Goal: Task Accomplishment & Management: Use online tool/utility

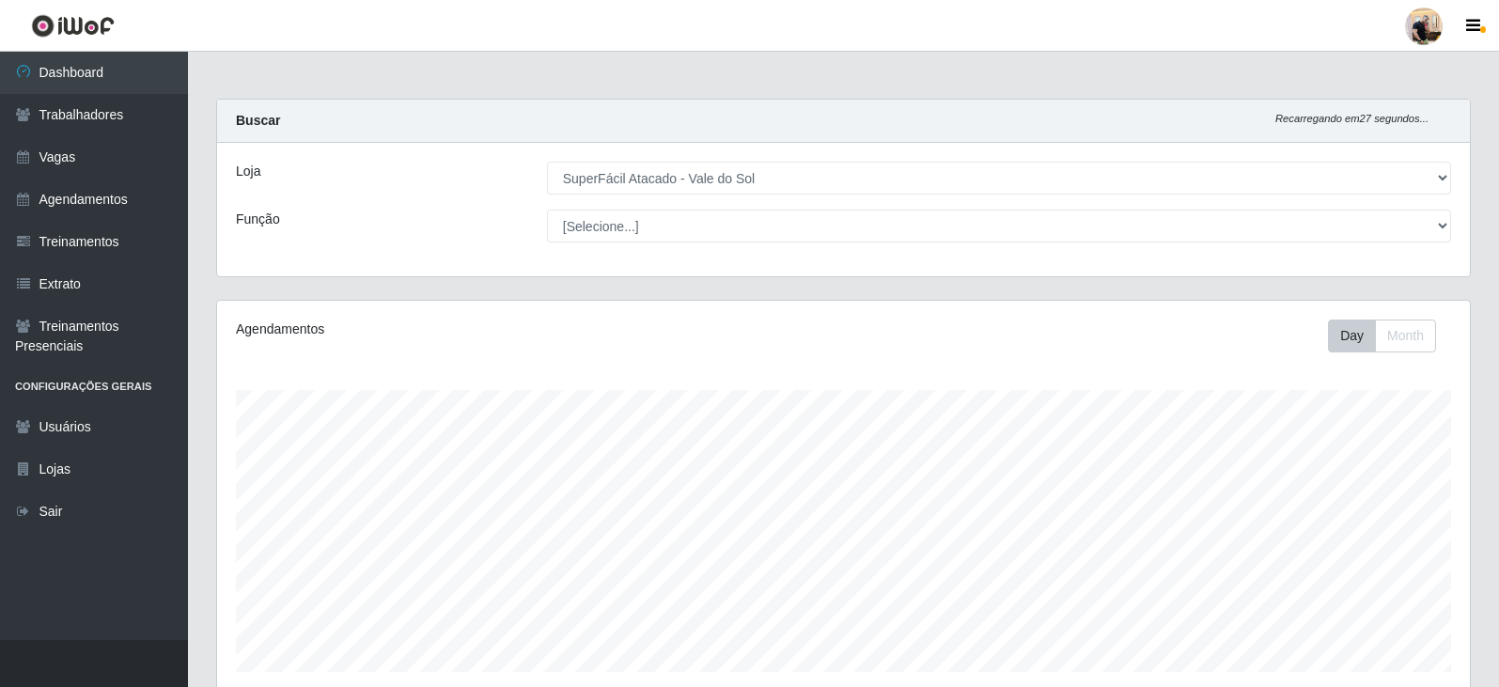
select select "502"
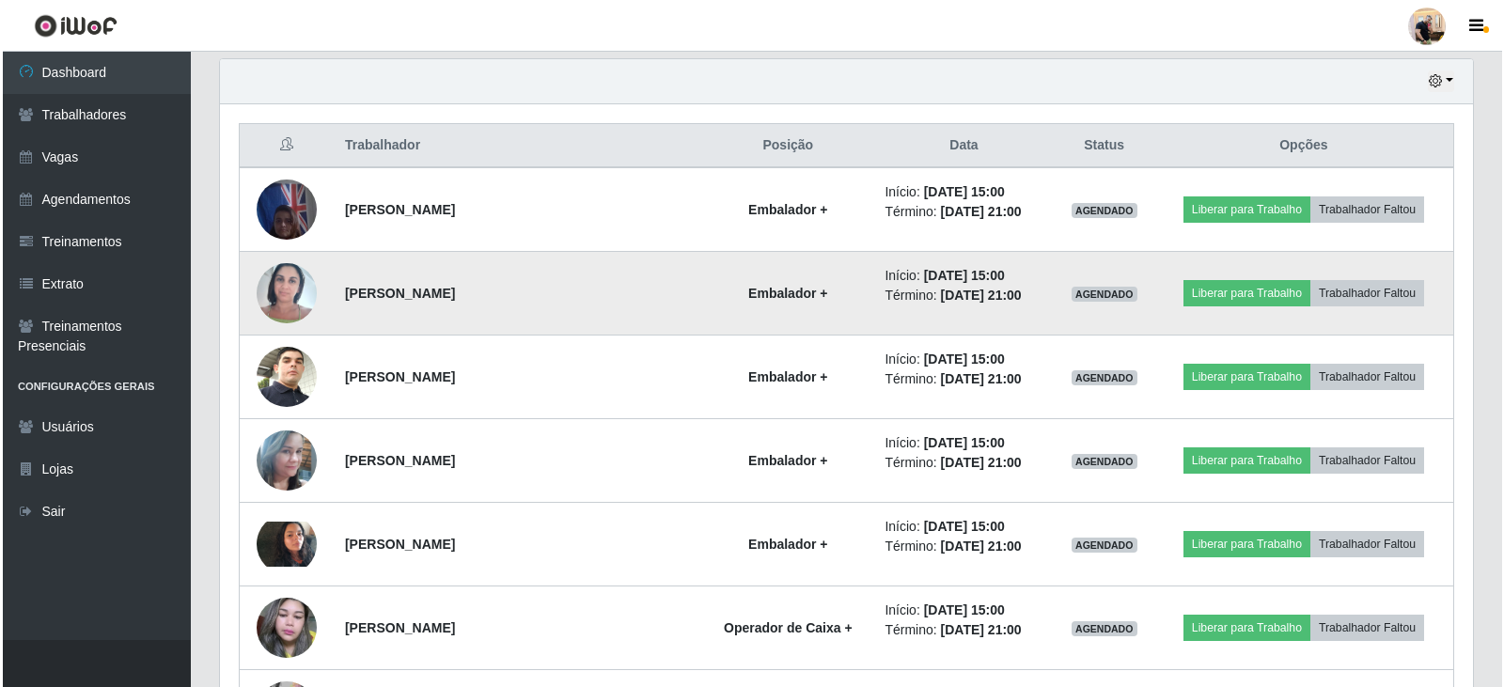
scroll to position [658, 0]
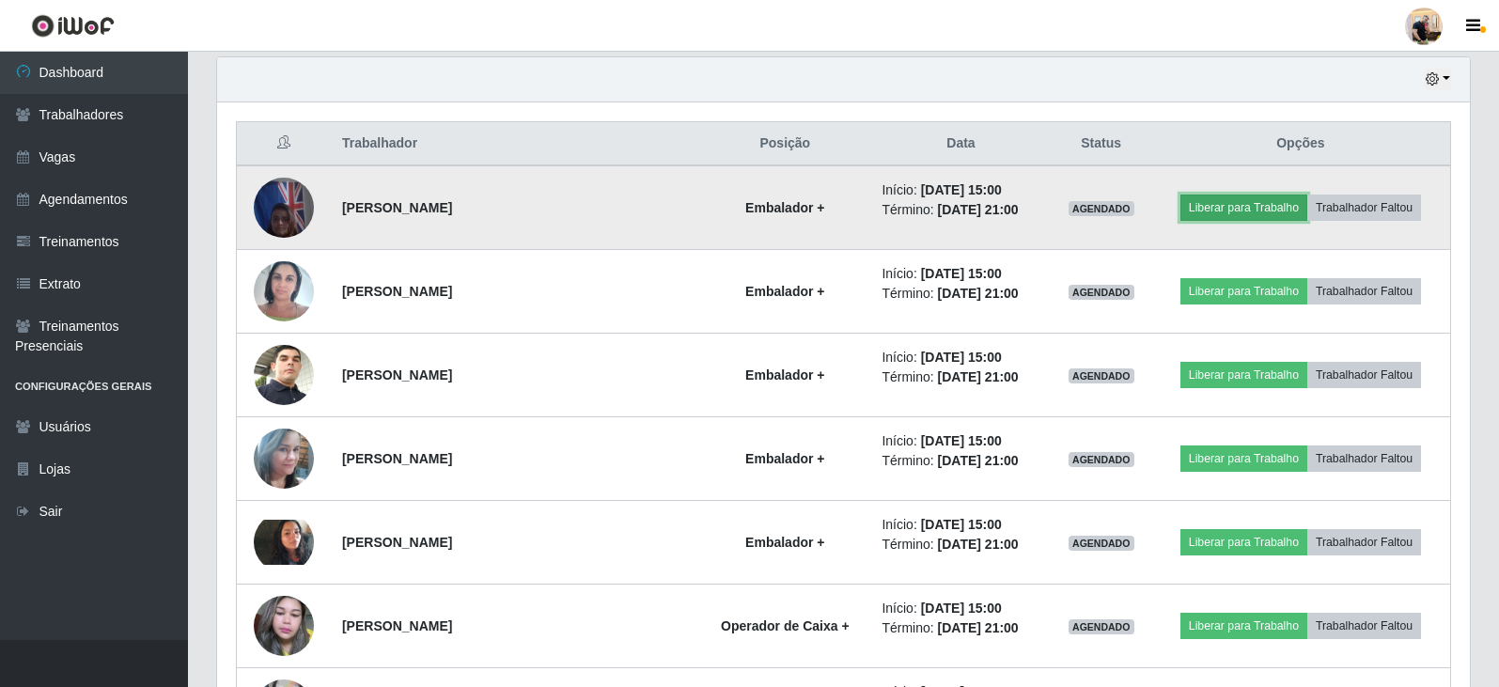
click at [1246, 210] on button "Liberar para Trabalho" at bounding box center [1244, 208] width 127 height 26
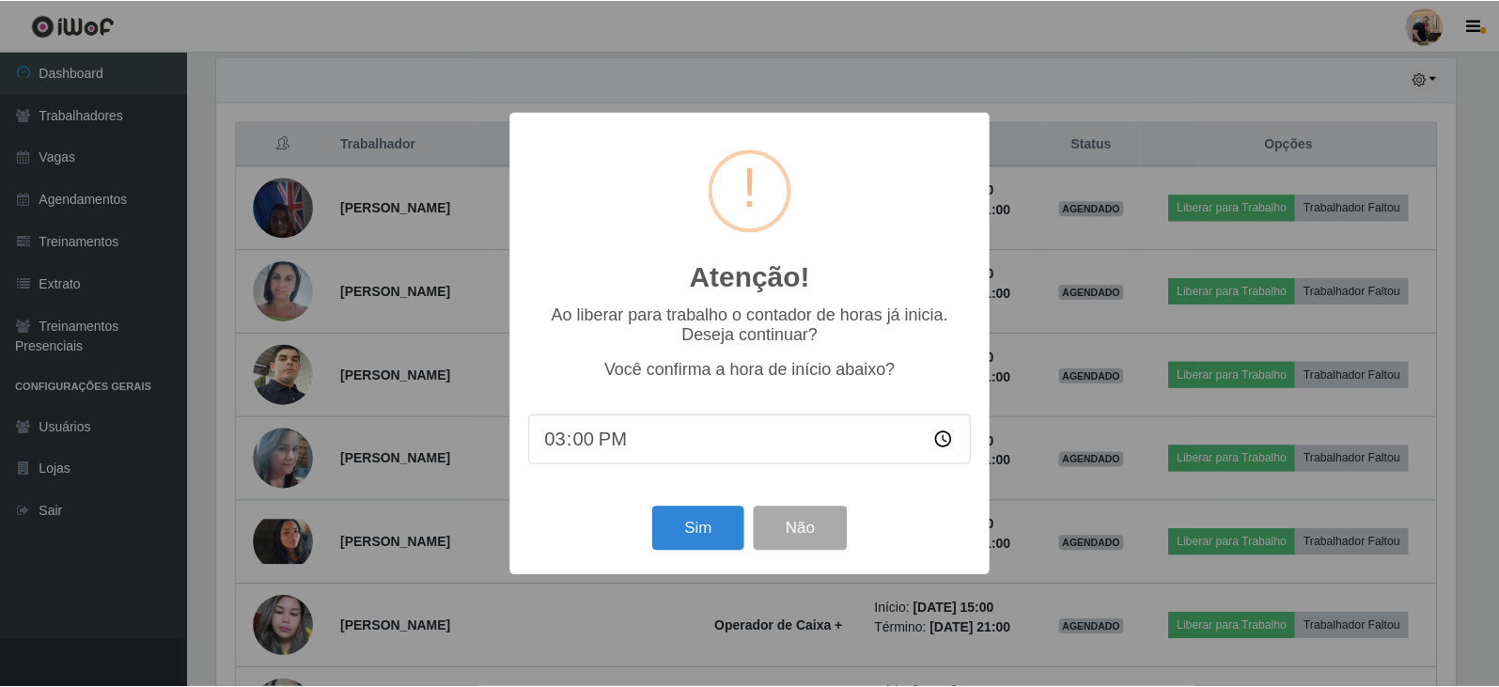
scroll to position [390, 1244]
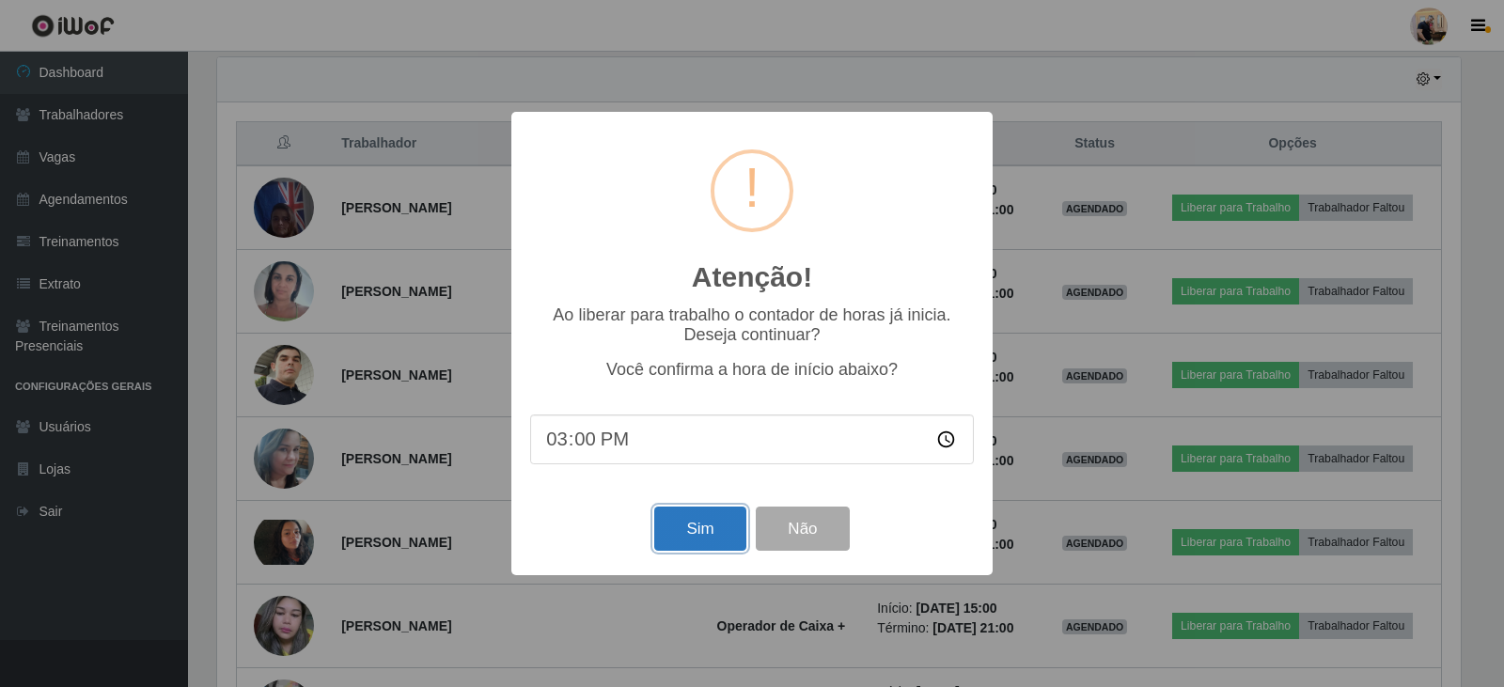
click at [709, 530] on button "Sim" at bounding box center [699, 529] width 91 height 44
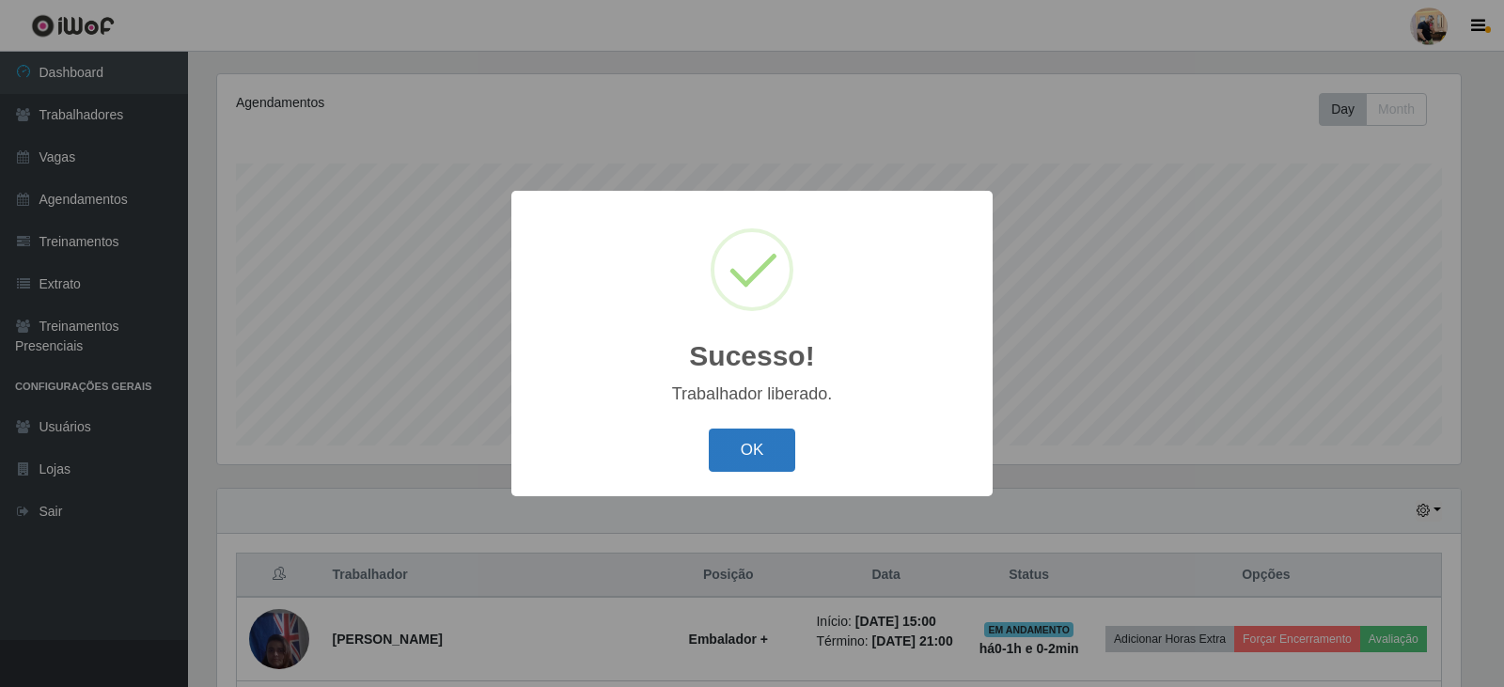
click at [775, 449] on button "OK" at bounding box center [752, 451] width 87 height 44
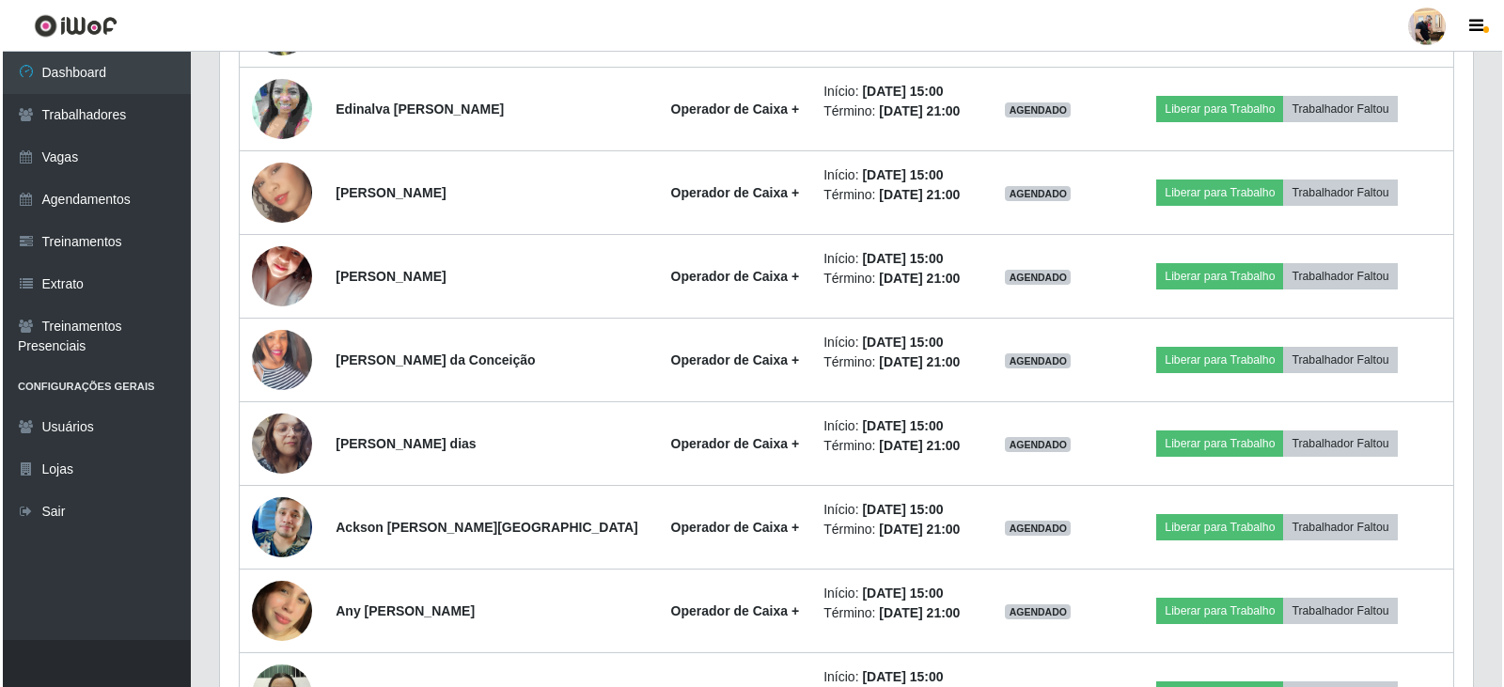
scroll to position [1261, 0]
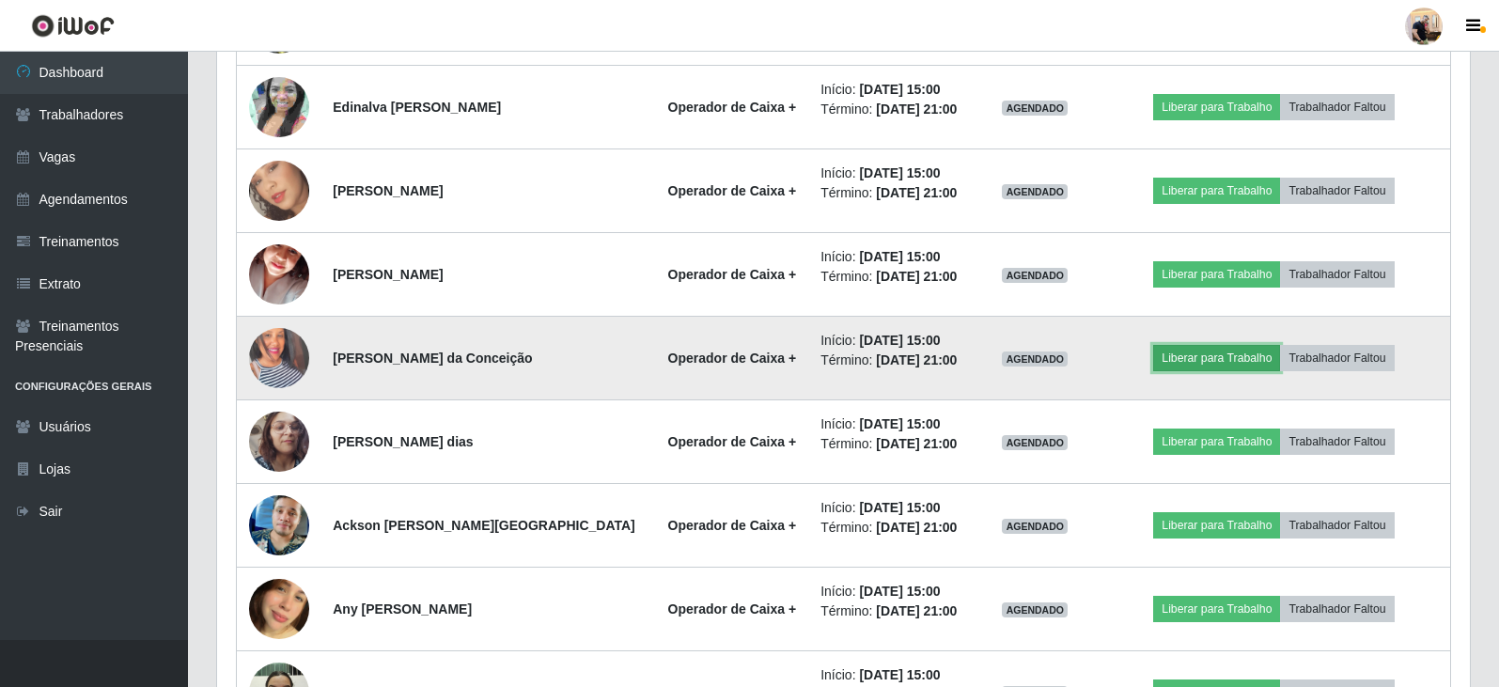
click at [1223, 356] on button "Liberar para Trabalho" at bounding box center [1216, 358] width 127 height 26
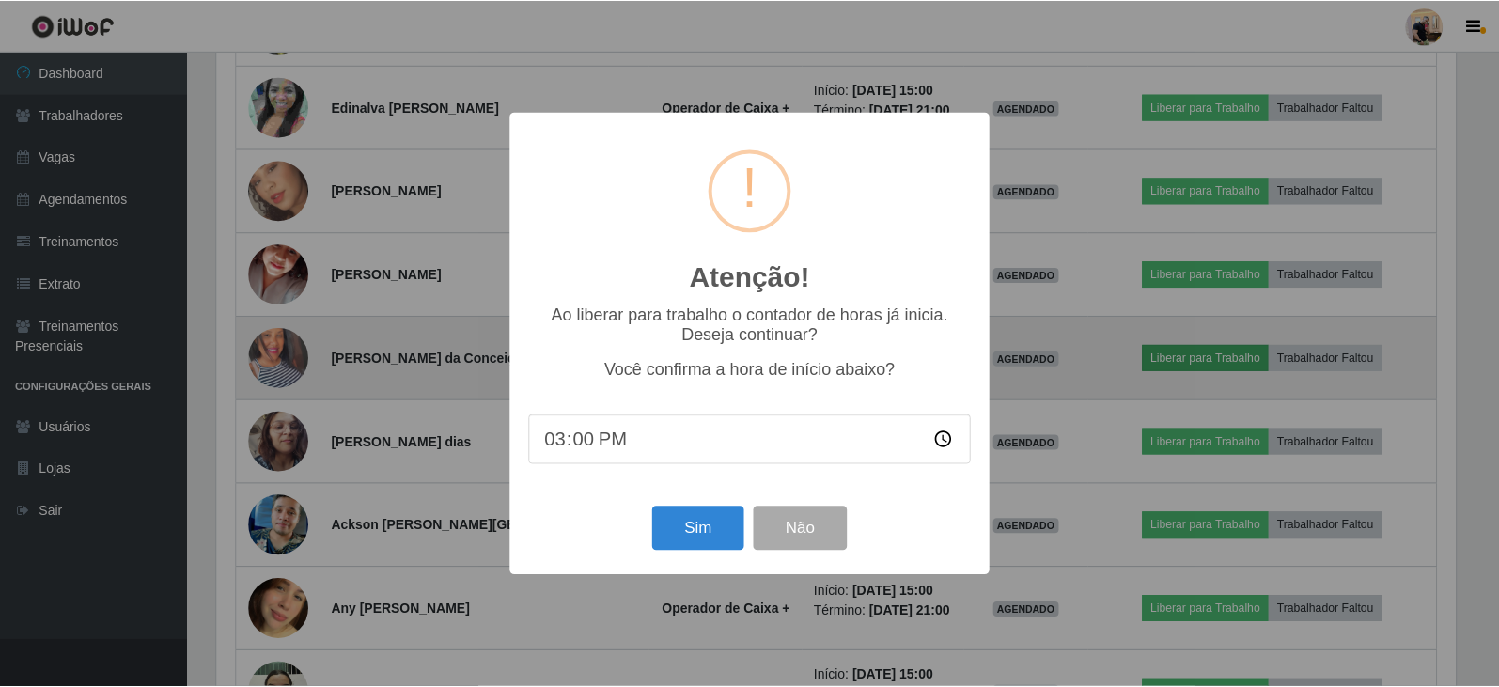
scroll to position [390, 1244]
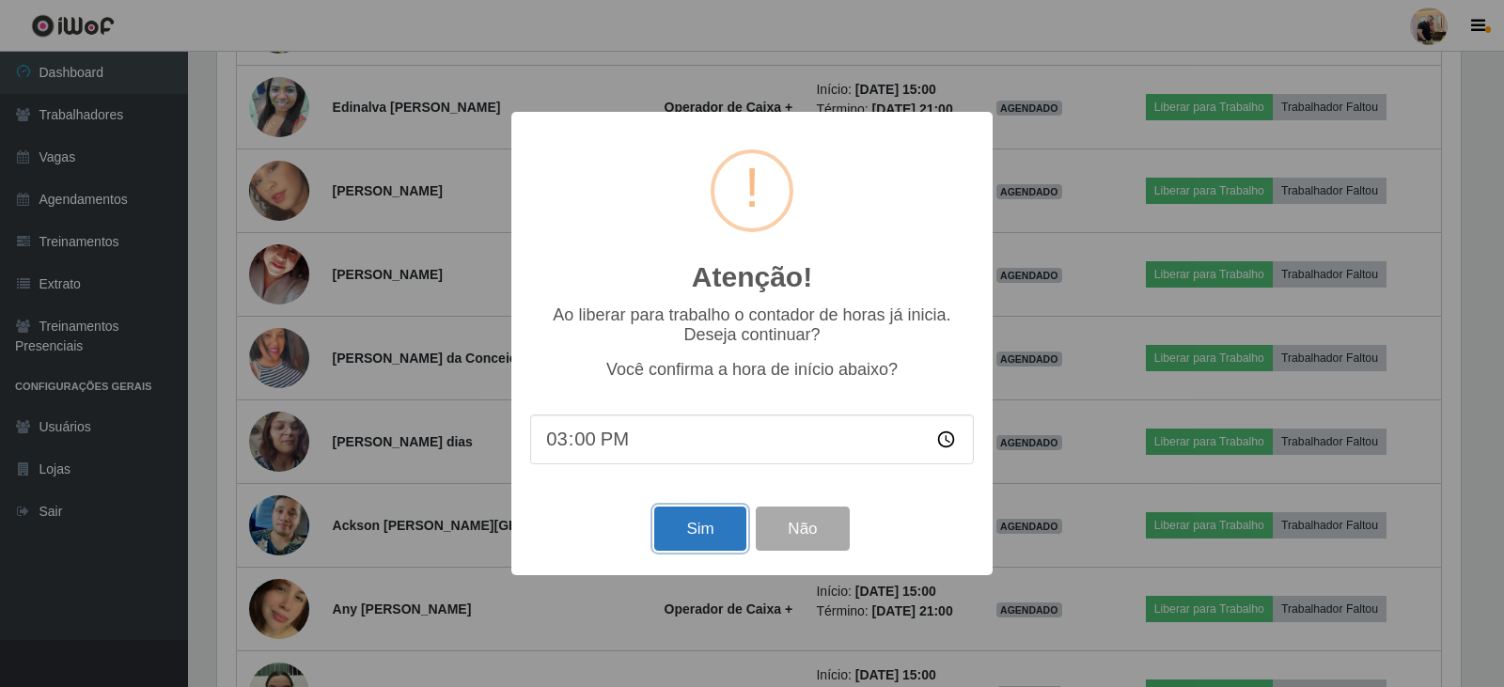
click at [701, 542] on button "Sim" at bounding box center [699, 529] width 91 height 44
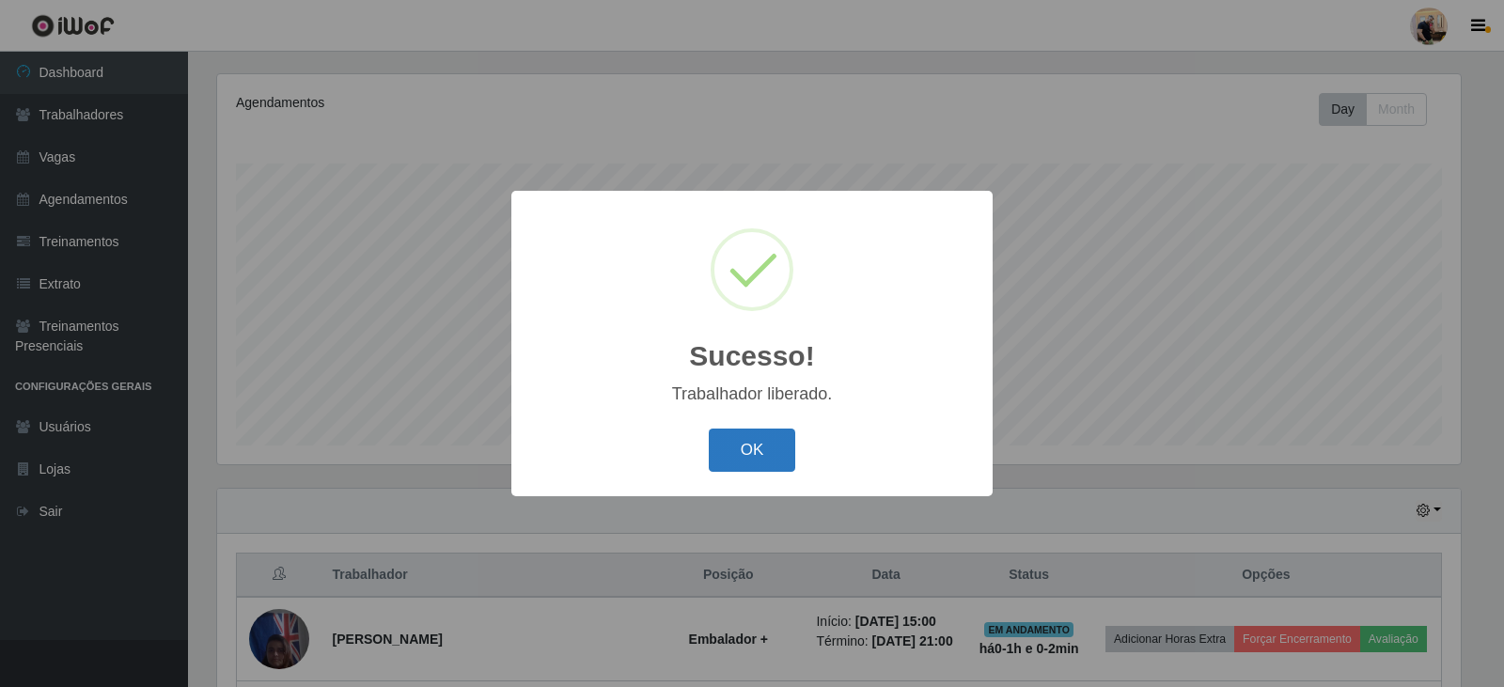
click at [748, 453] on button "OK" at bounding box center [752, 451] width 87 height 44
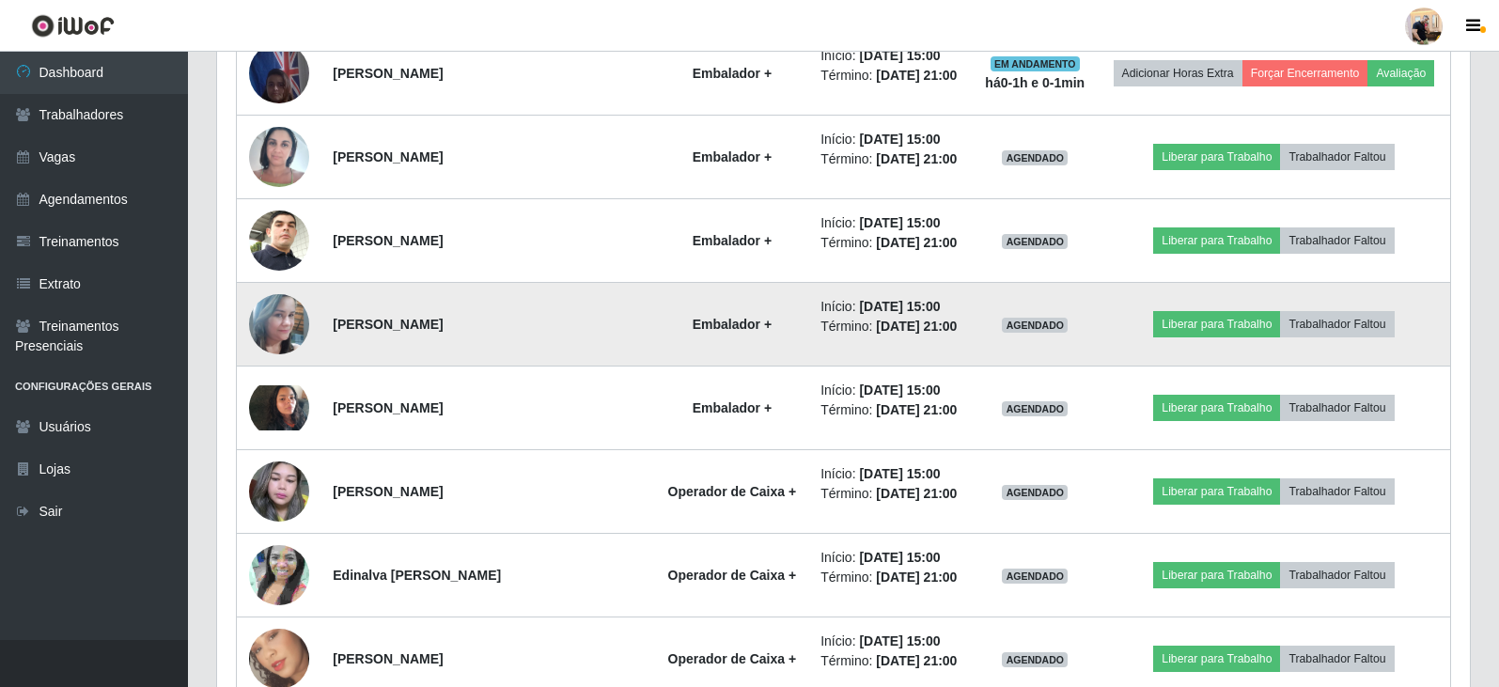
scroll to position [791, 0]
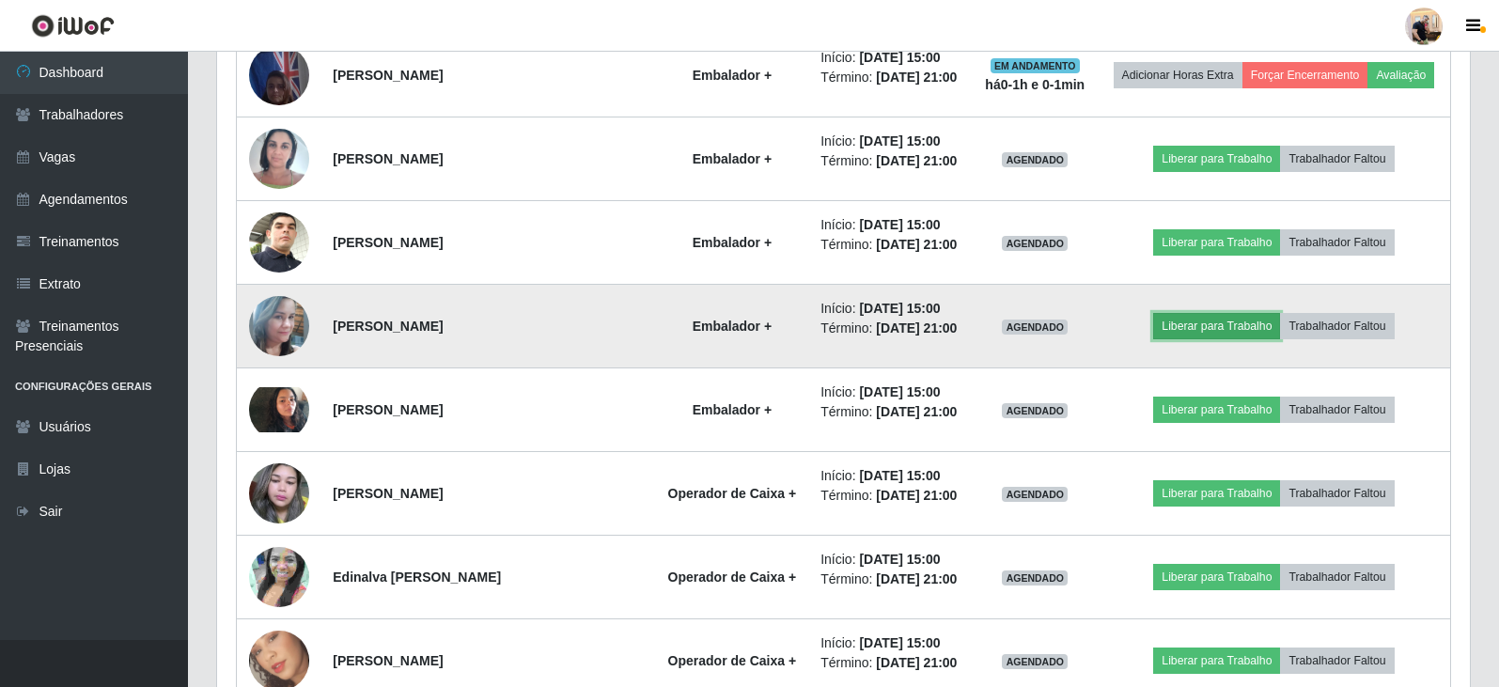
click at [1233, 333] on button "Liberar para Trabalho" at bounding box center [1216, 326] width 127 height 26
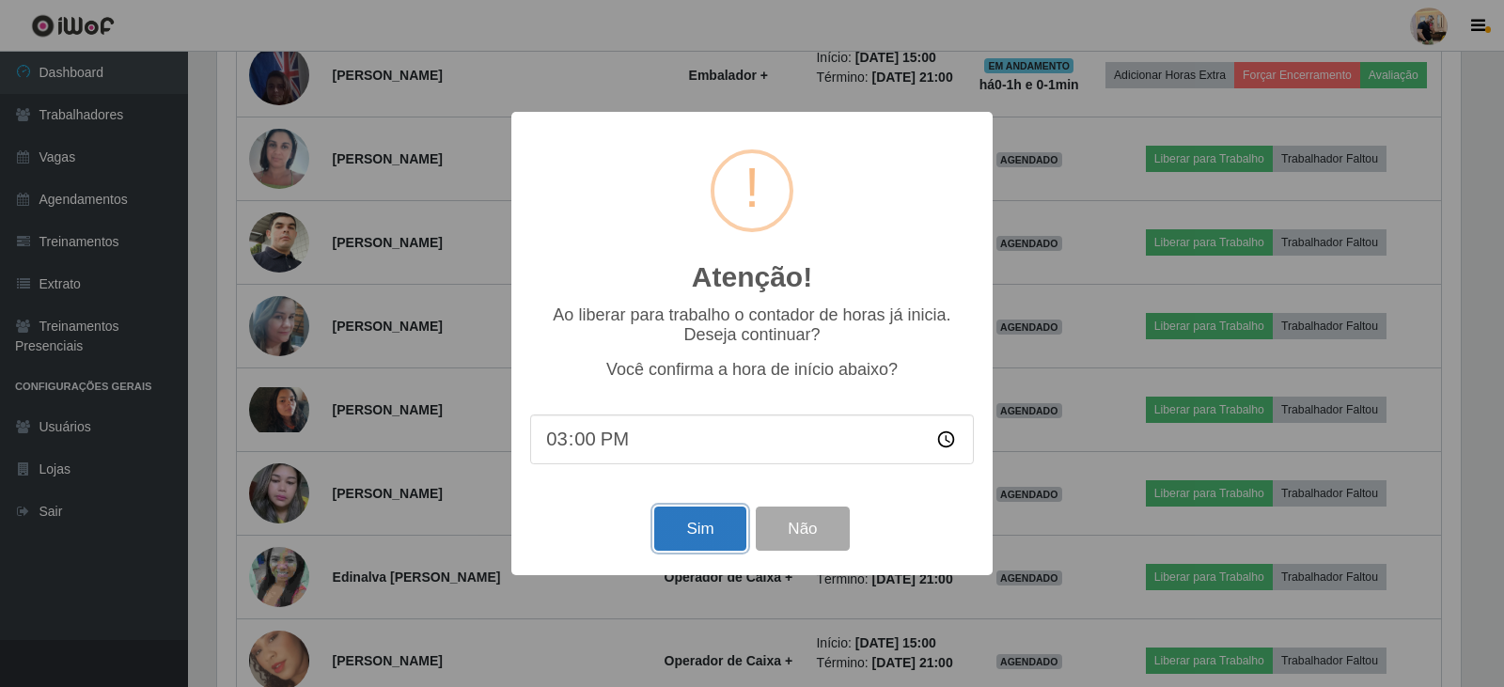
click at [712, 528] on button "Sim" at bounding box center [699, 529] width 91 height 44
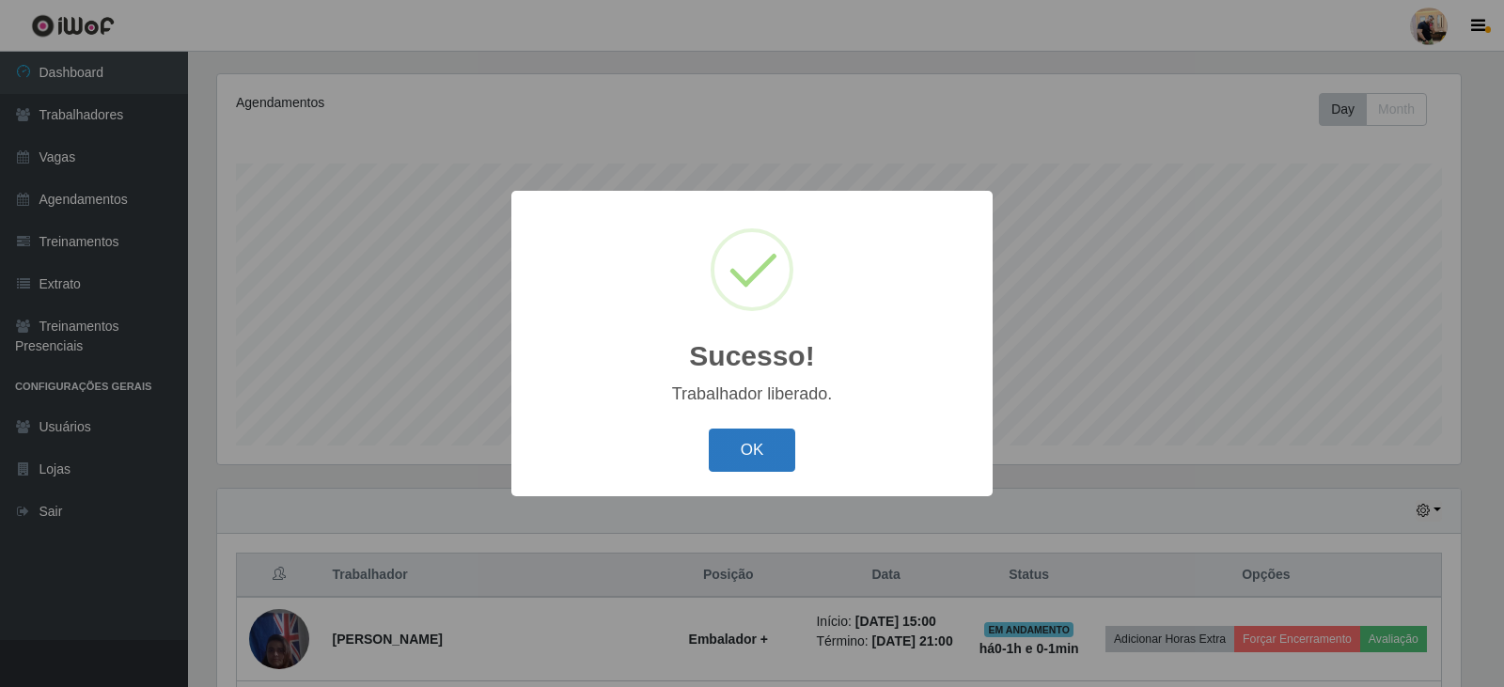
click at [746, 442] on button "OK" at bounding box center [752, 451] width 87 height 44
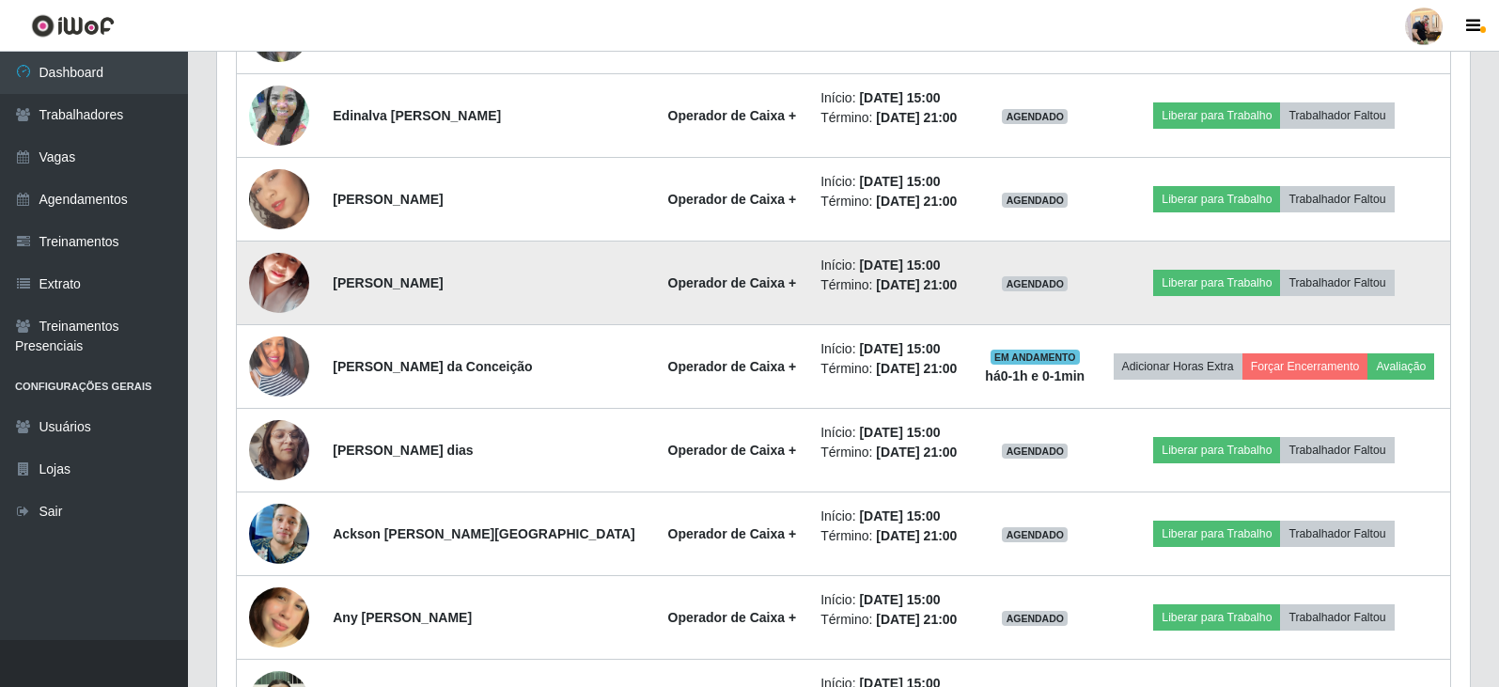
scroll to position [1261, 0]
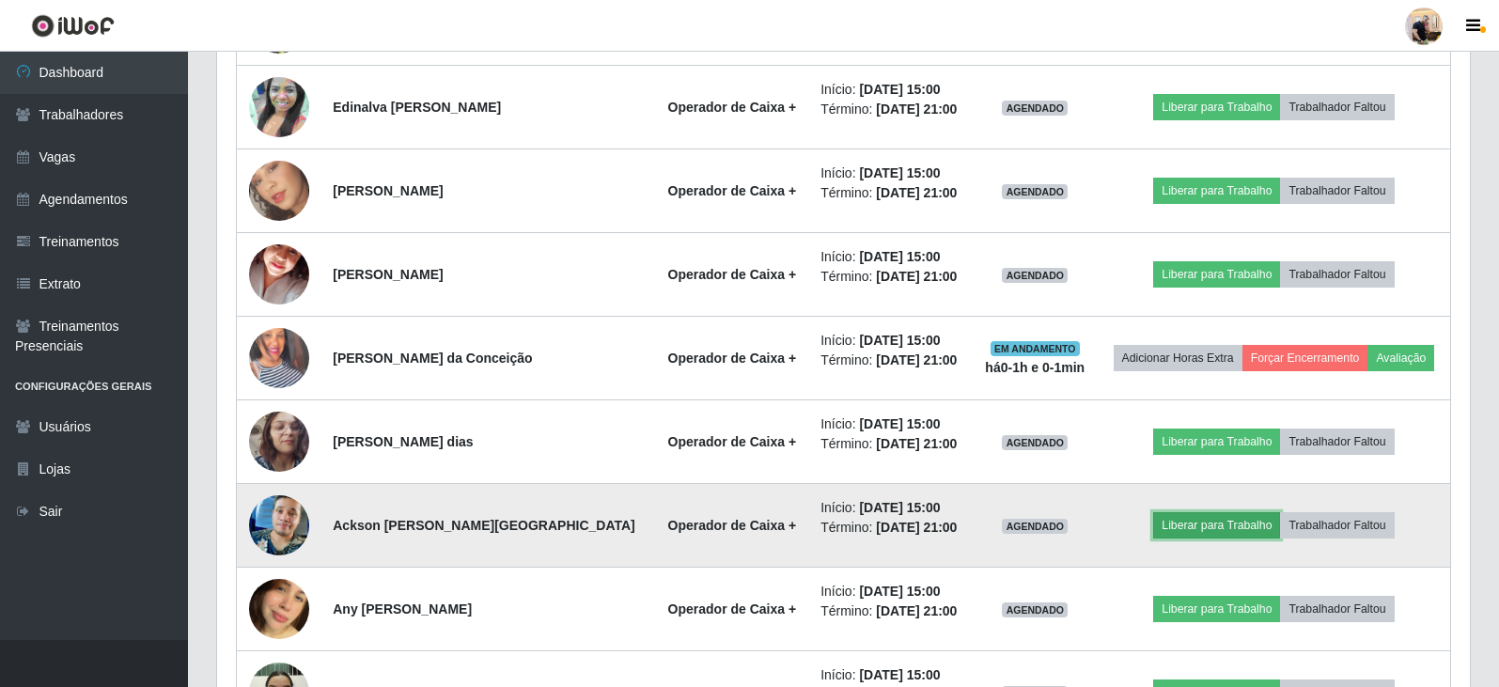
click at [1215, 533] on button "Liberar para Trabalho" at bounding box center [1216, 525] width 127 height 26
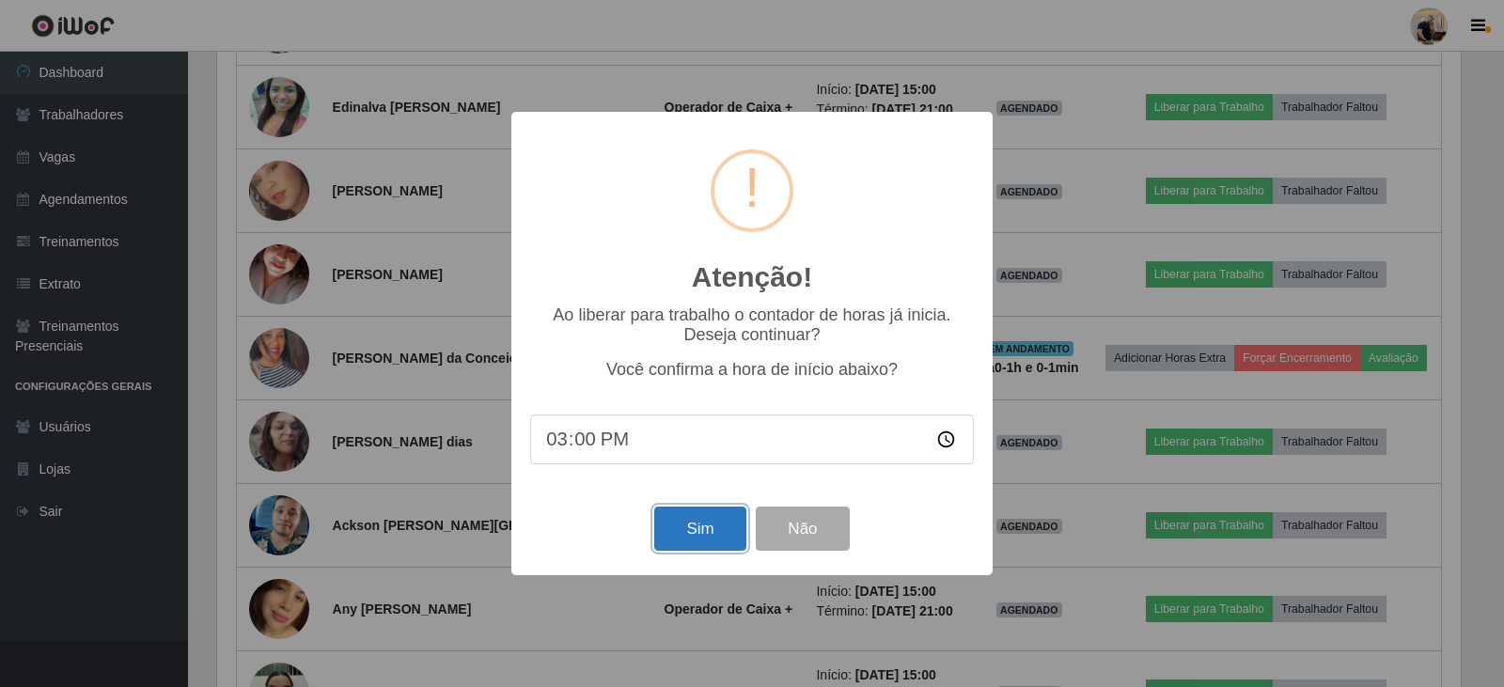
click at [703, 547] on button "Sim" at bounding box center [699, 529] width 91 height 44
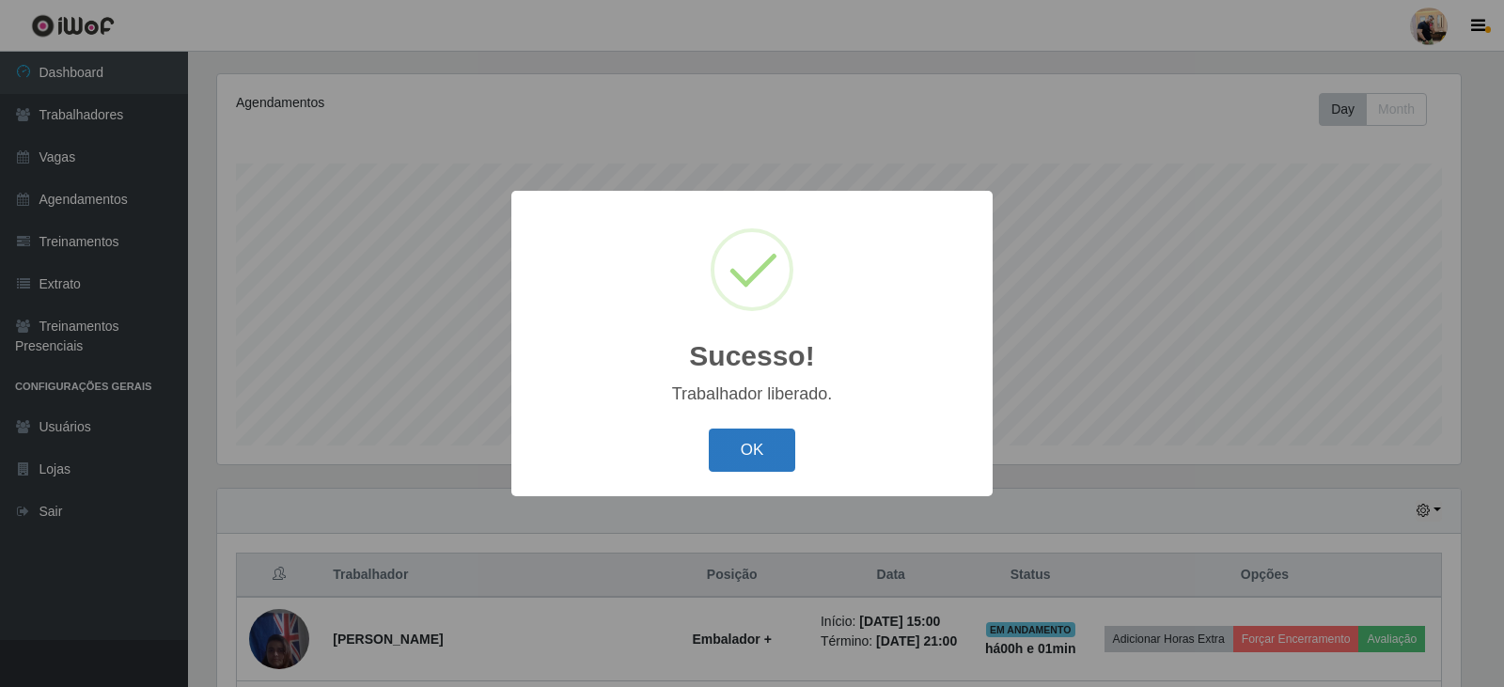
click at [774, 465] on button "OK" at bounding box center [752, 451] width 87 height 44
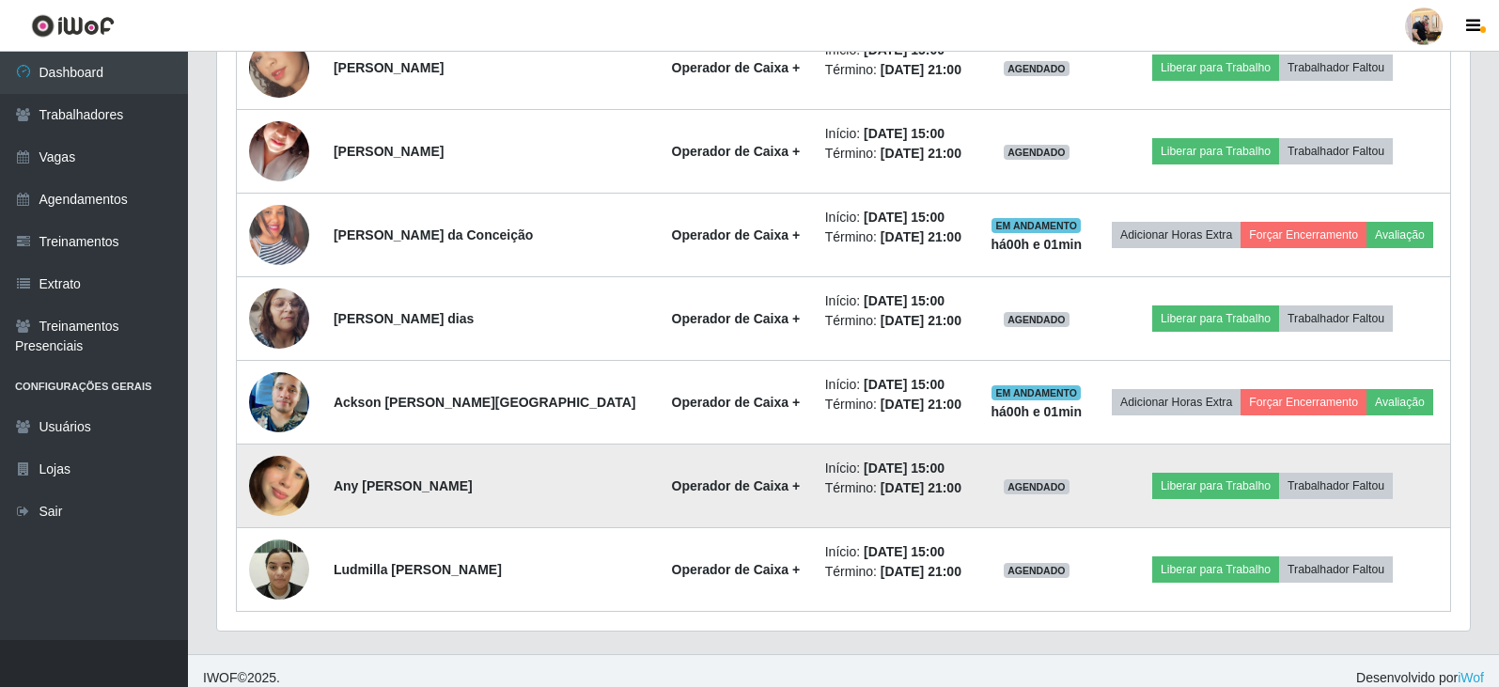
scroll to position [1398, 0]
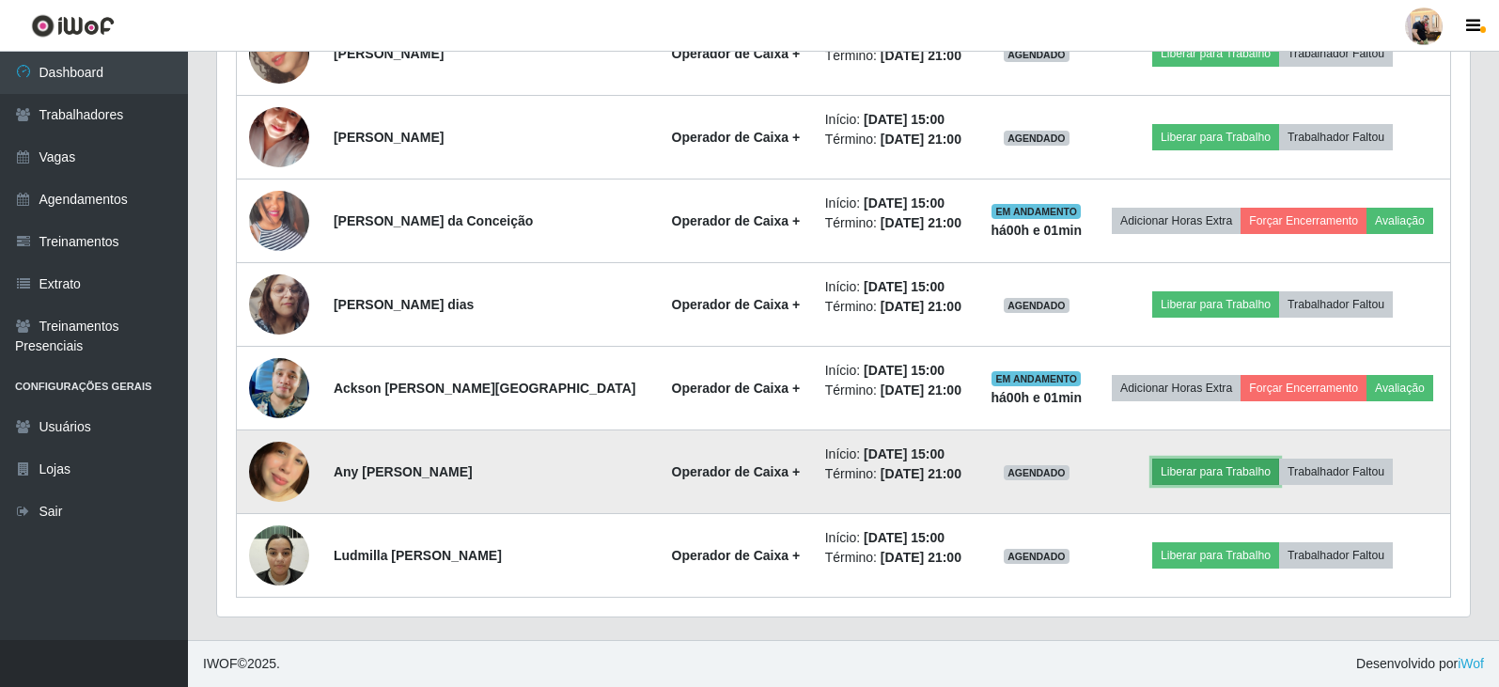
click at [1201, 470] on button "Liberar para Trabalho" at bounding box center [1215, 472] width 127 height 26
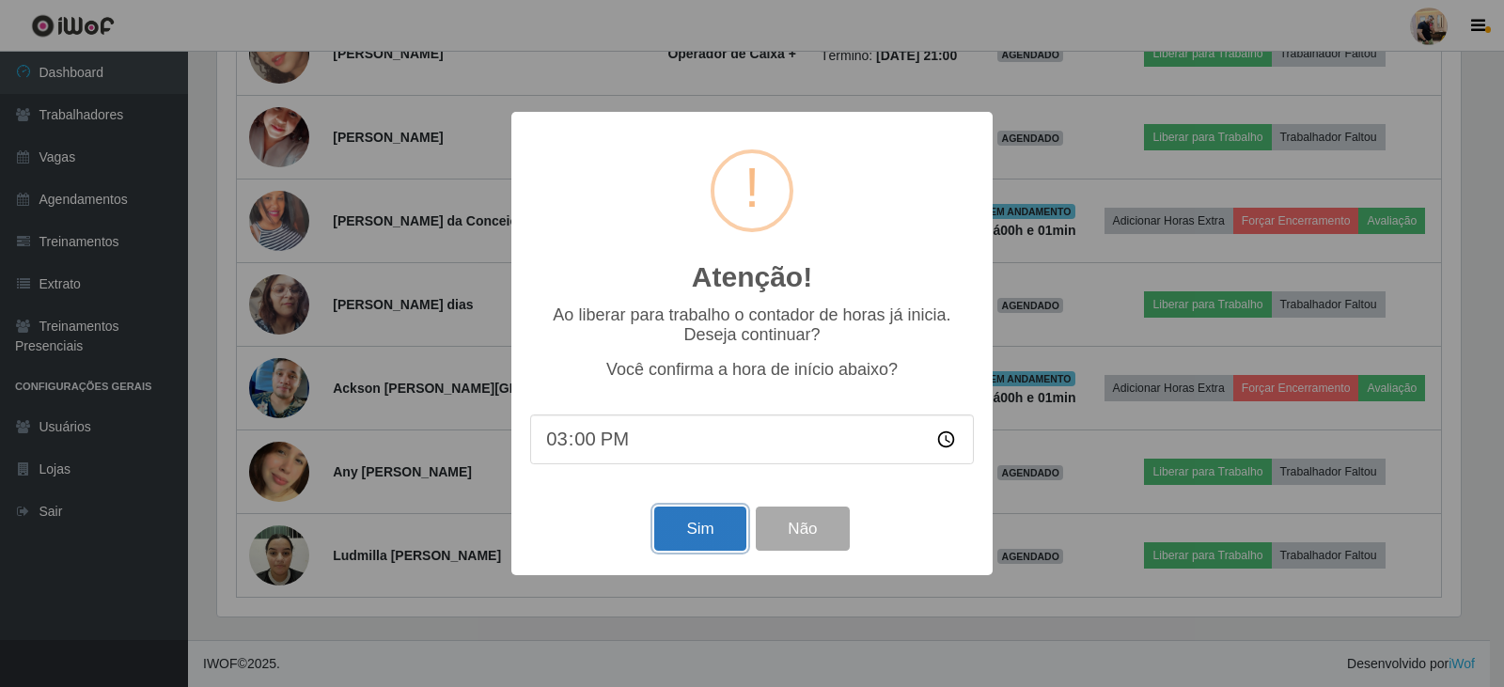
click at [704, 540] on button "Sim" at bounding box center [699, 529] width 91 height 44
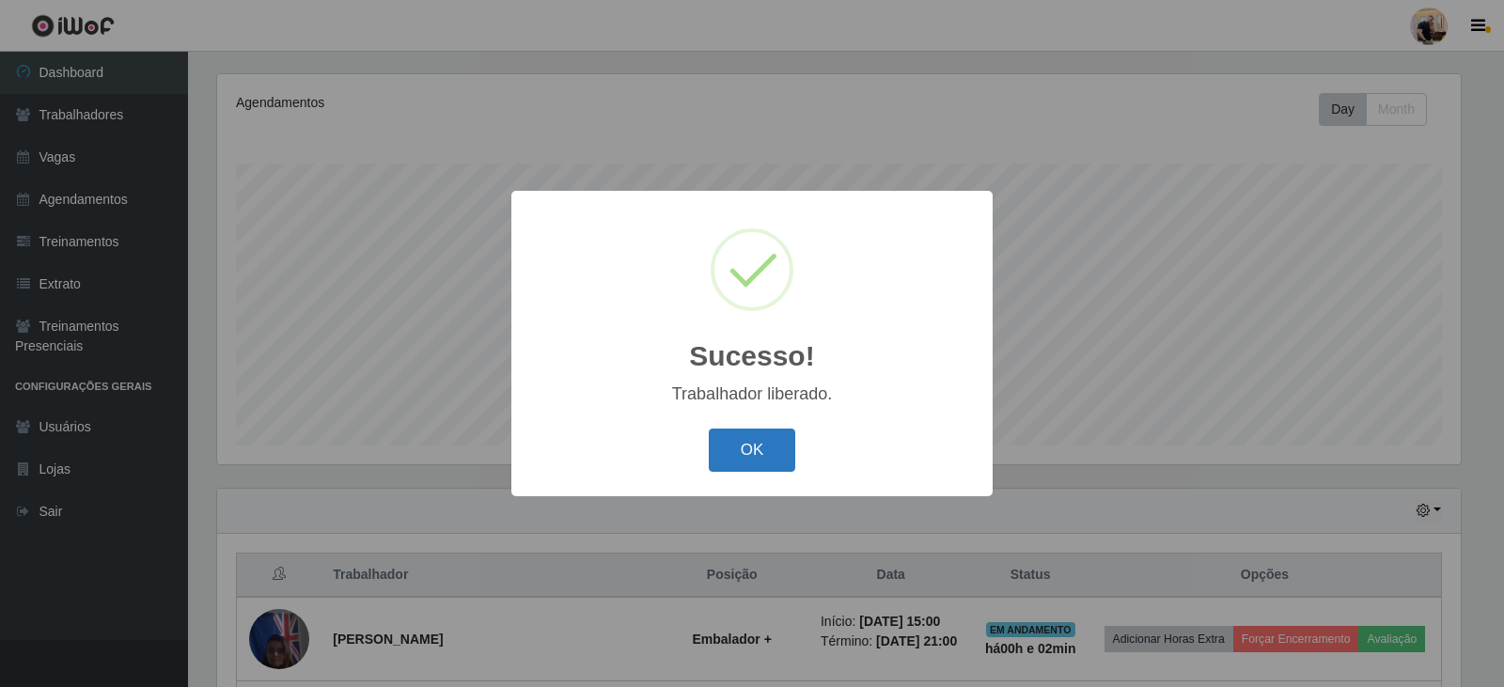
click at [741, 448] on button "OK" at bounding box center [752, 451] width 87 height 44
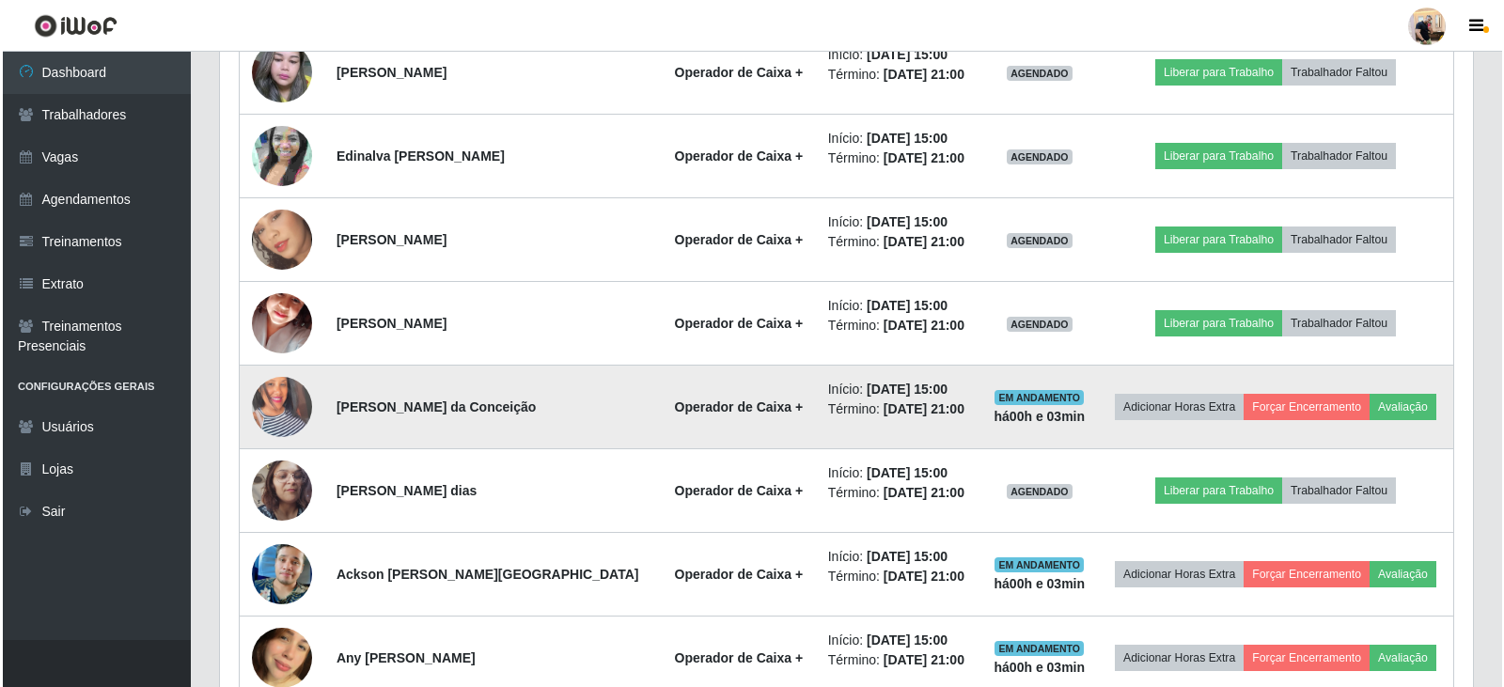
scroll to position [1304, 0]
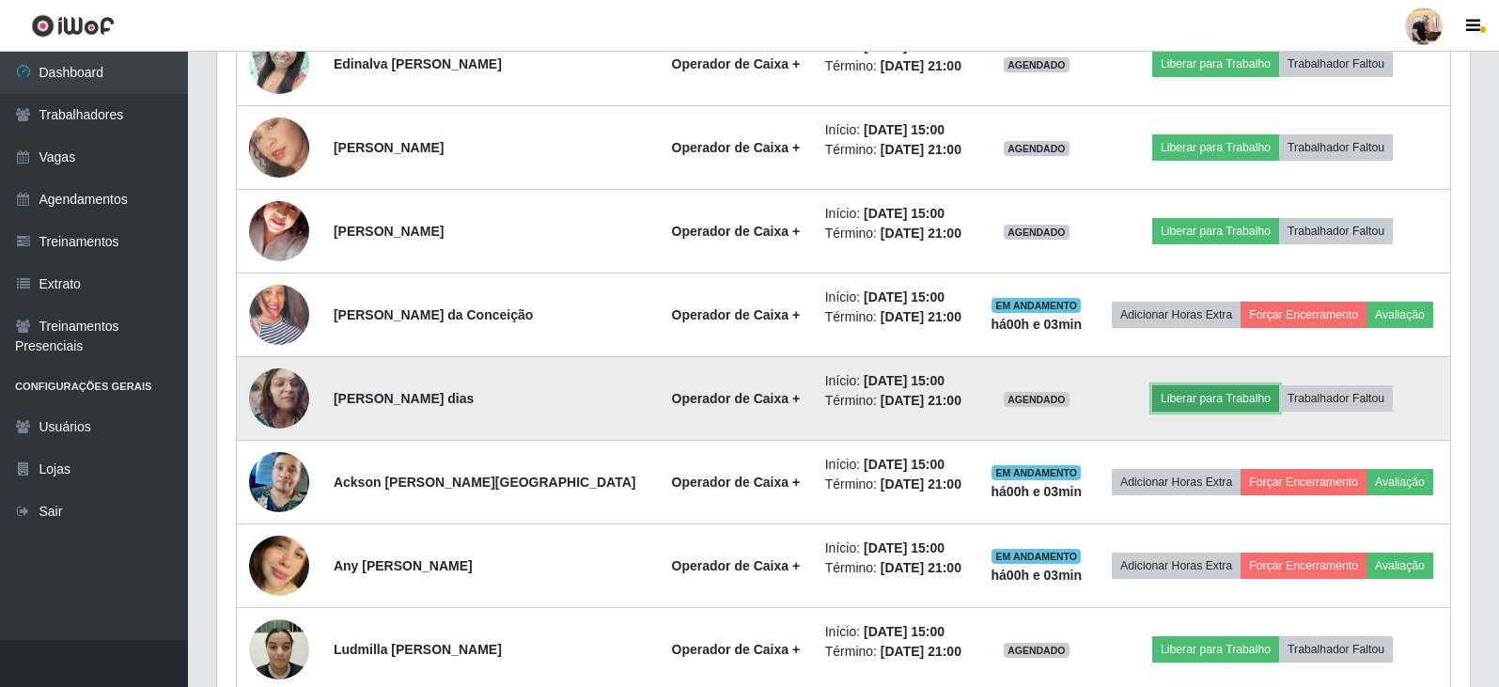
click at [1199, 404] on button "Liberar para Trabalho" at bounding box center [1215, 398] width 127 height 26
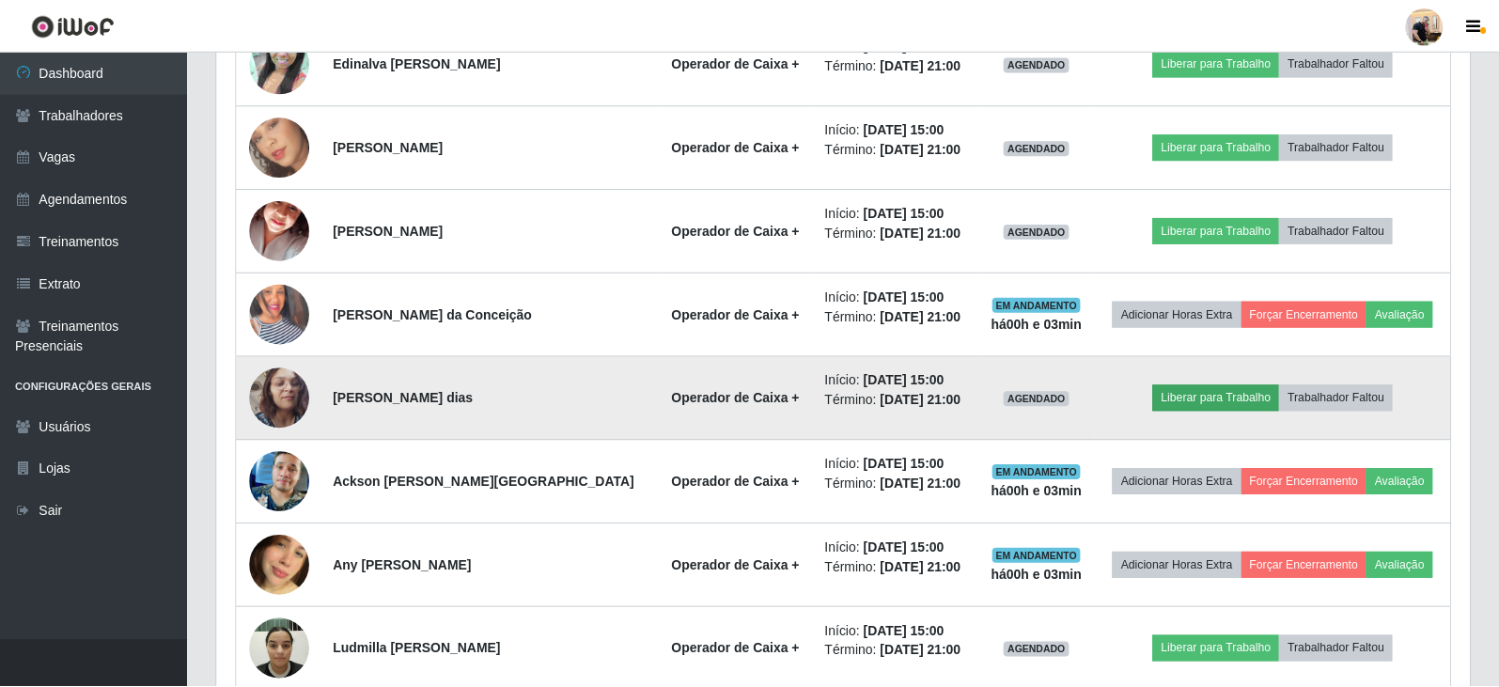
scroll to position [390, 1244]
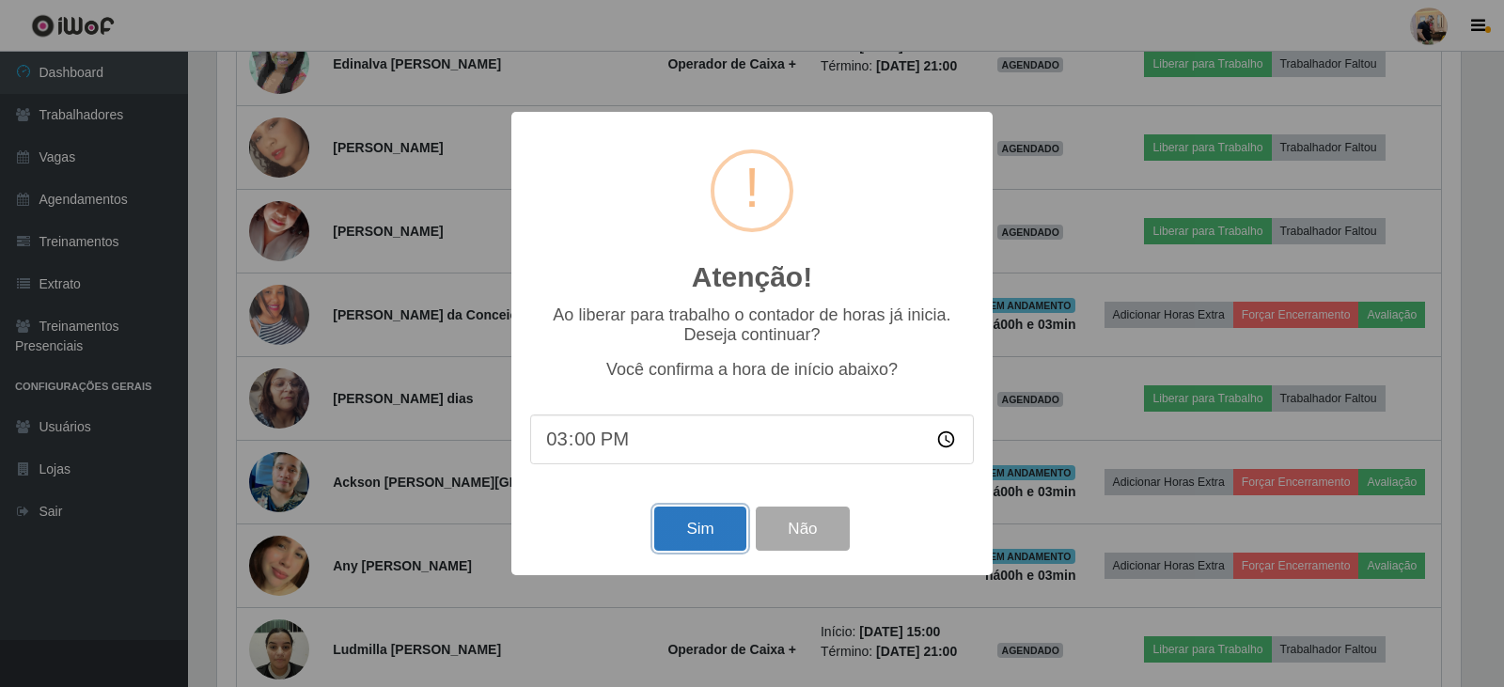
click at [713, 528] on button "Sim" at bounding box center [699, 529] width 91 height 44
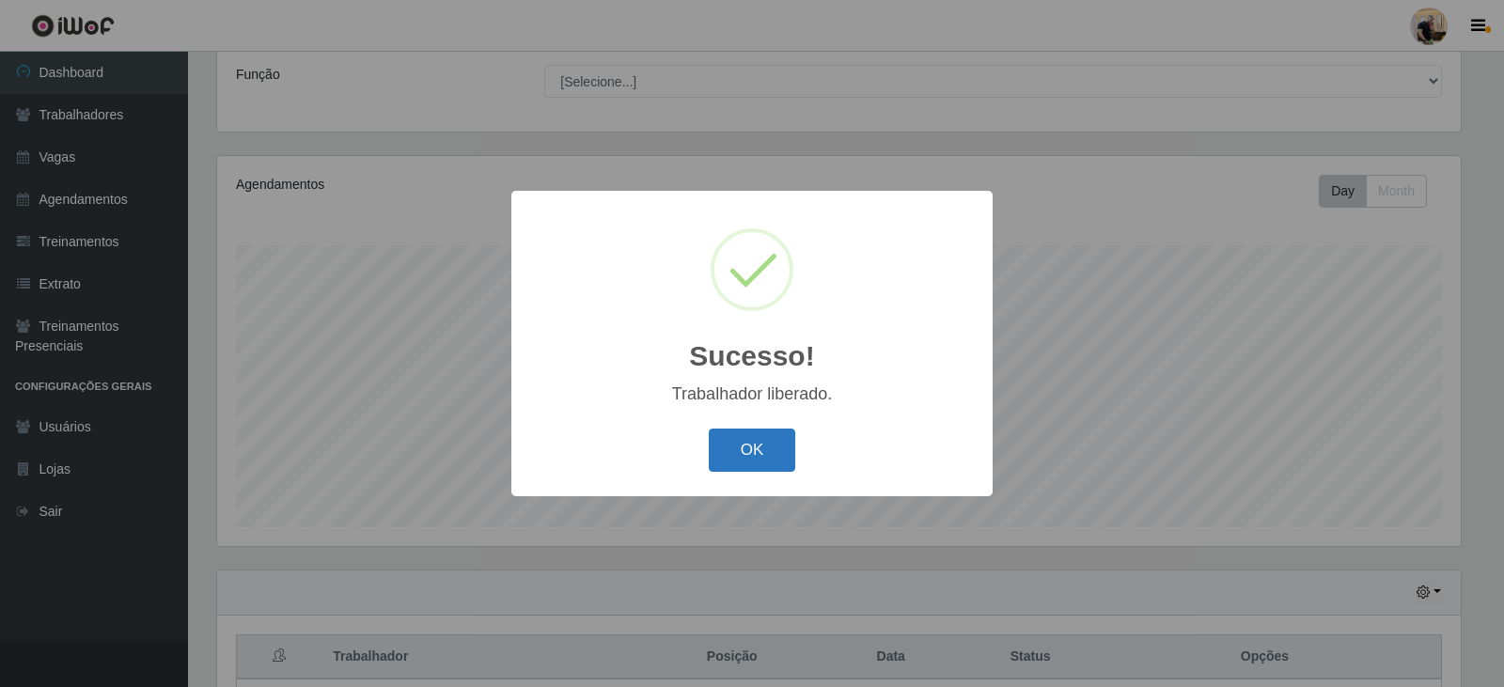
click at [744, 454] on button "OK" at bounding box center [752, 451] width 87 height 44
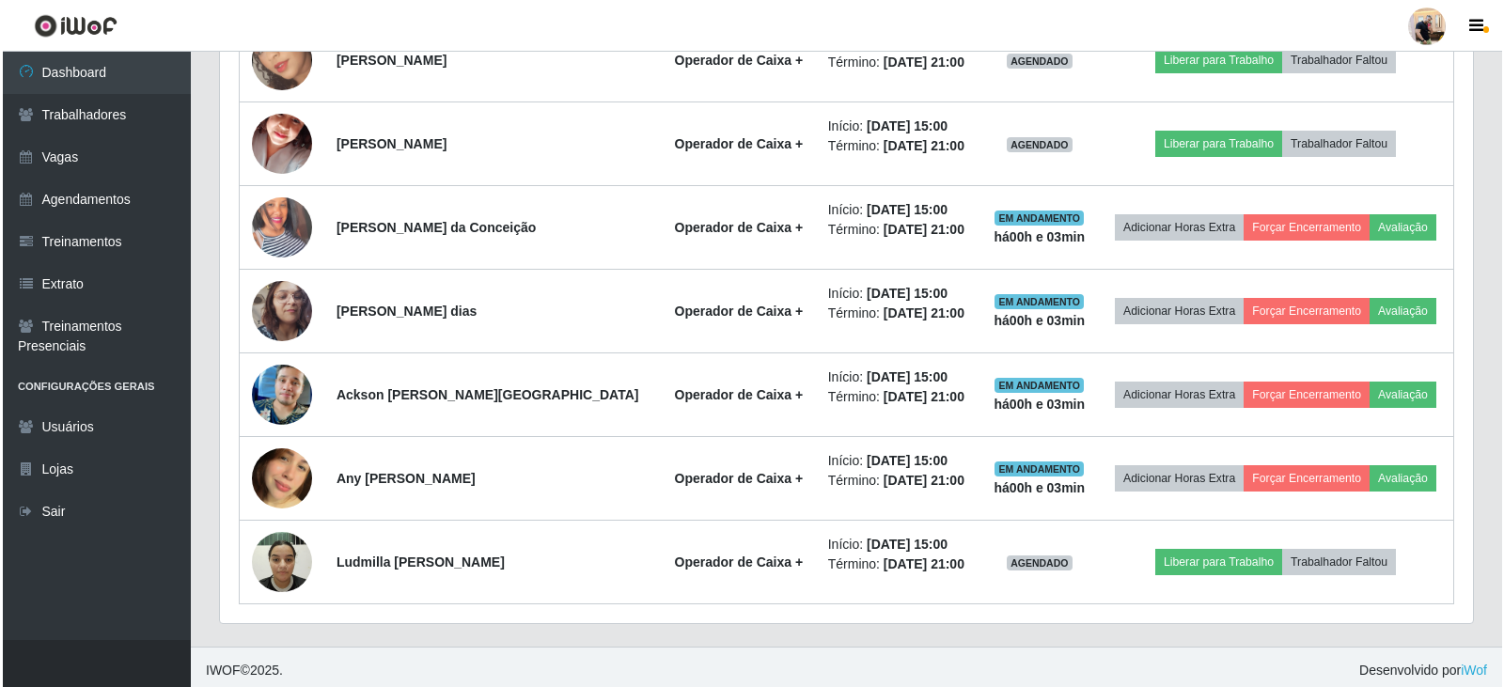
scroll to position [1398, 0]
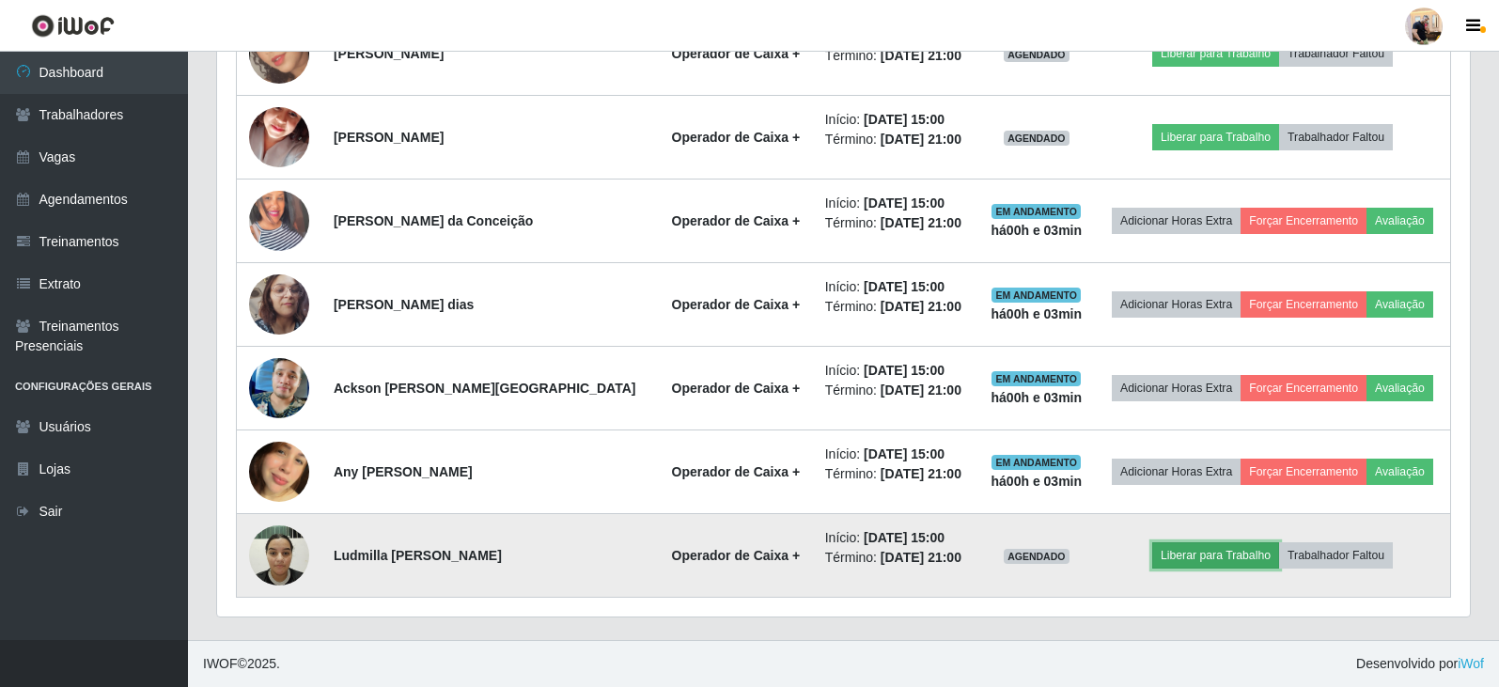
click at [1202, 558] on button "Liberar para Trabalho" at bounding box center [1215, 555] width 127 height 26
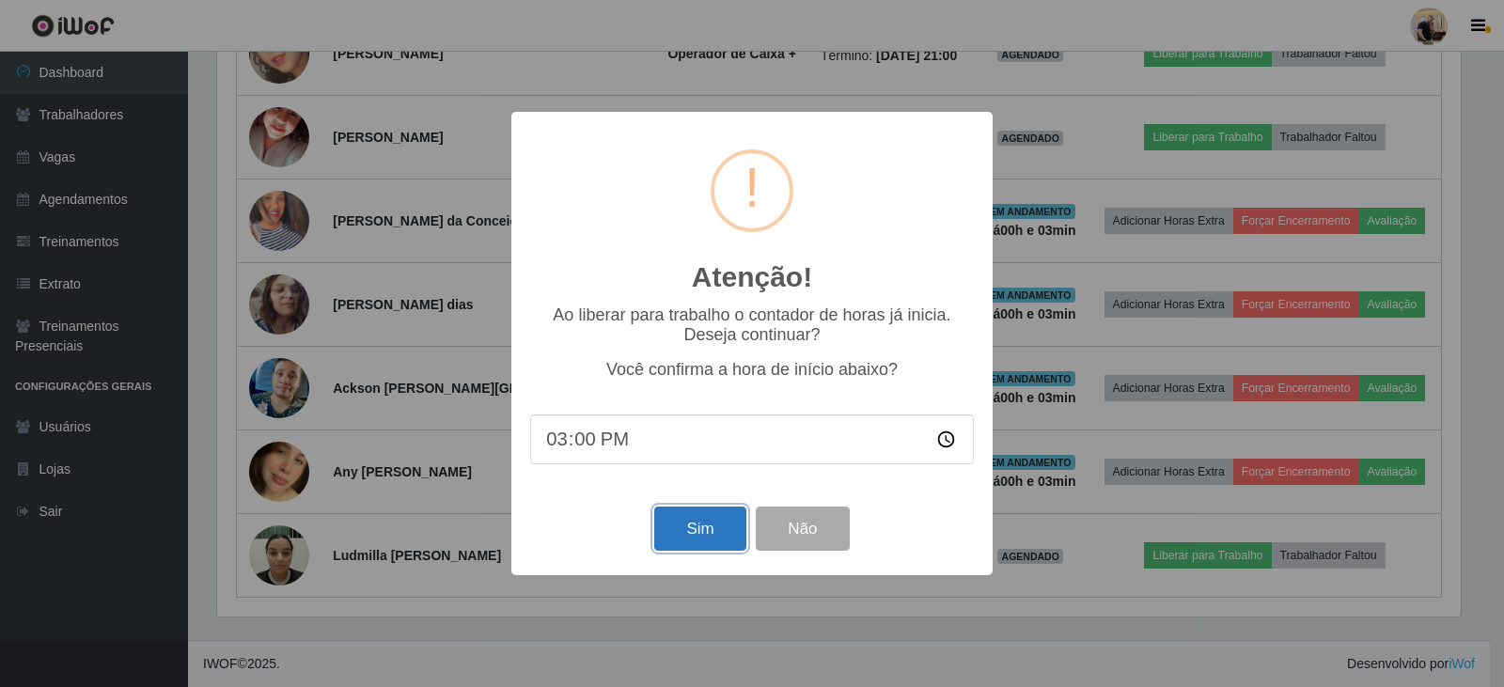
click at [697, 521] on button "Sim" at bounding box center [699, 529] width 91 height 44
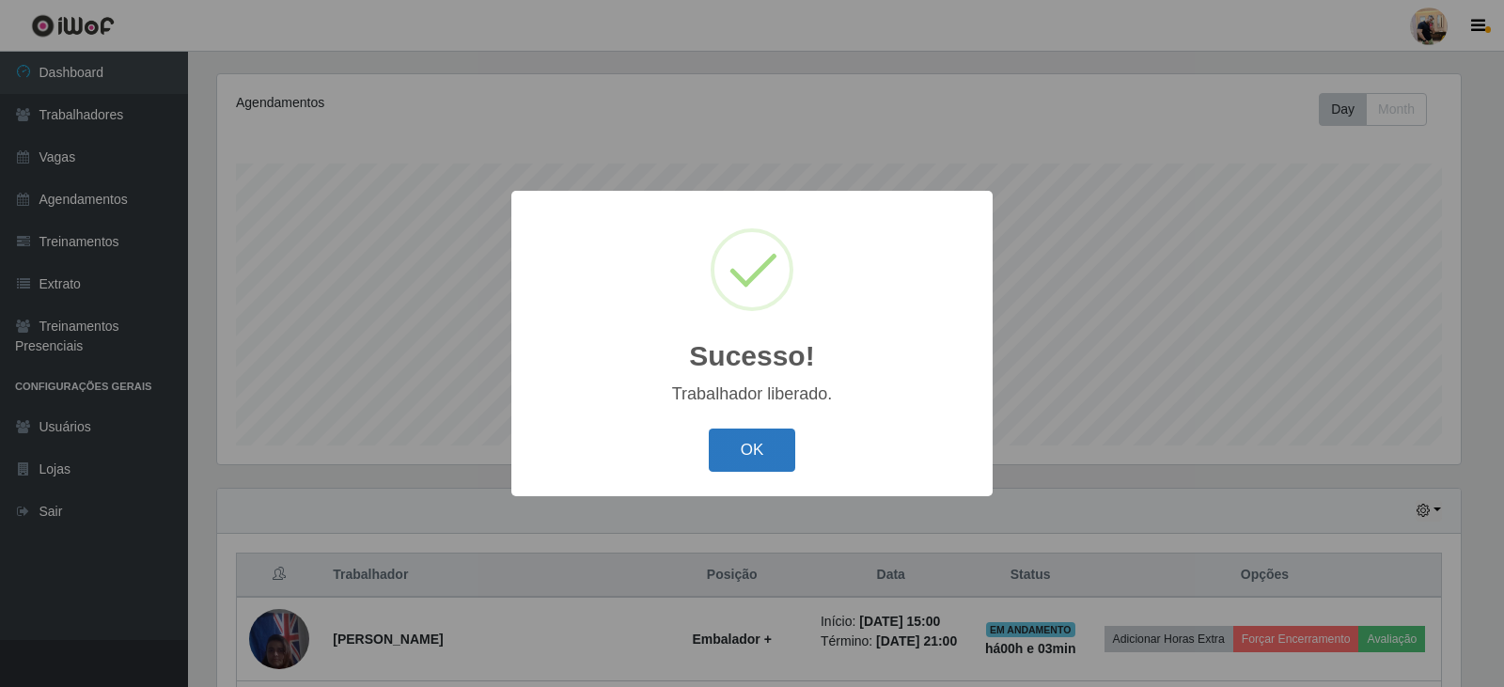
click at [750, 449] on button "OK" at bounding box center [752, 451] width 87 height 44
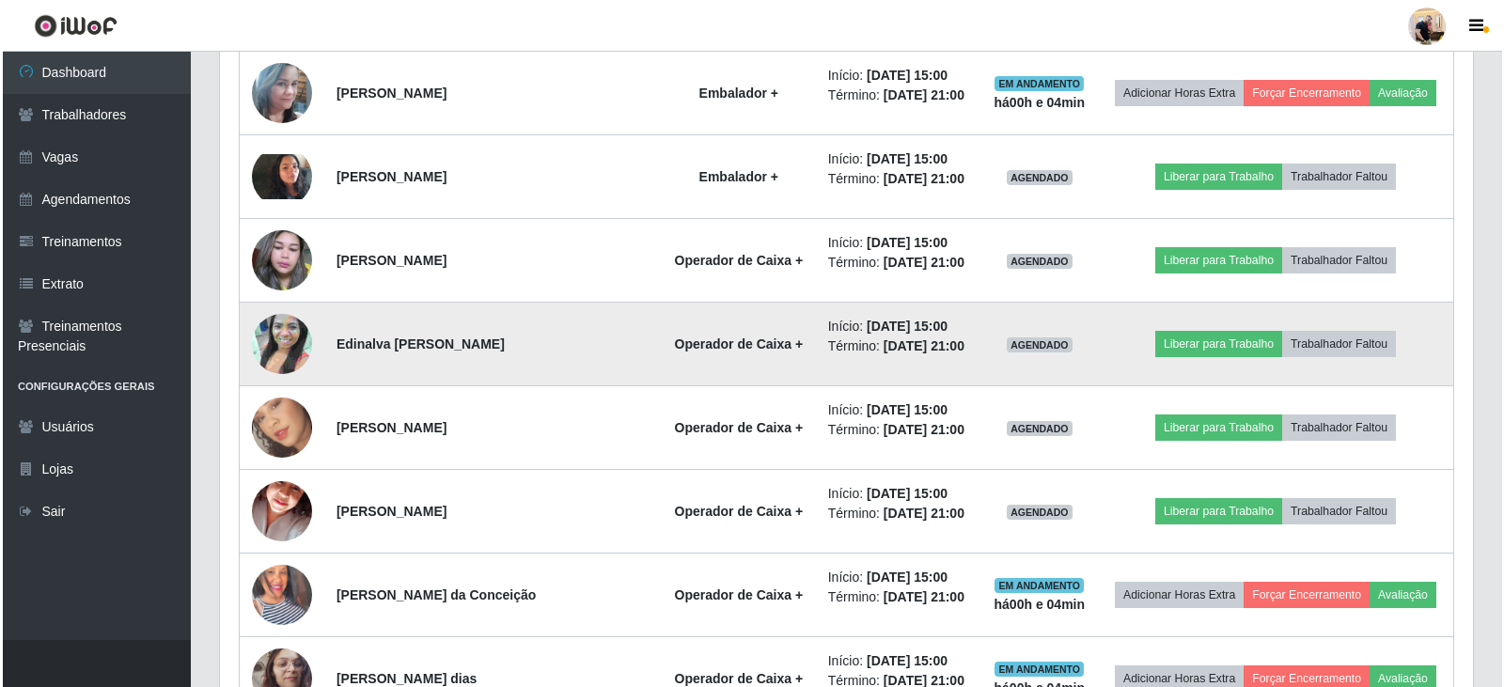
scroll to position [1073, 0]
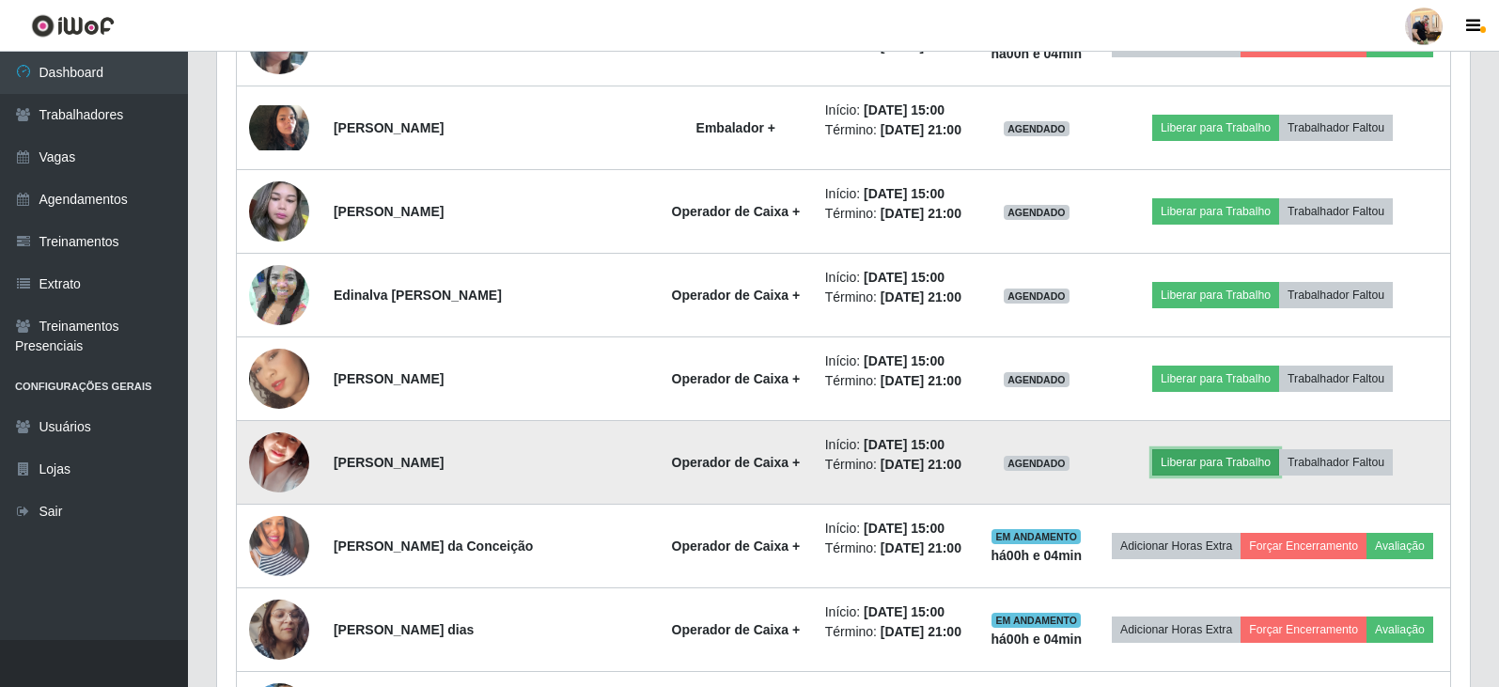
click at [1183, 464] on button "Liberar para Trabalho" at bounding box center [1215, 462] width 127 height 26
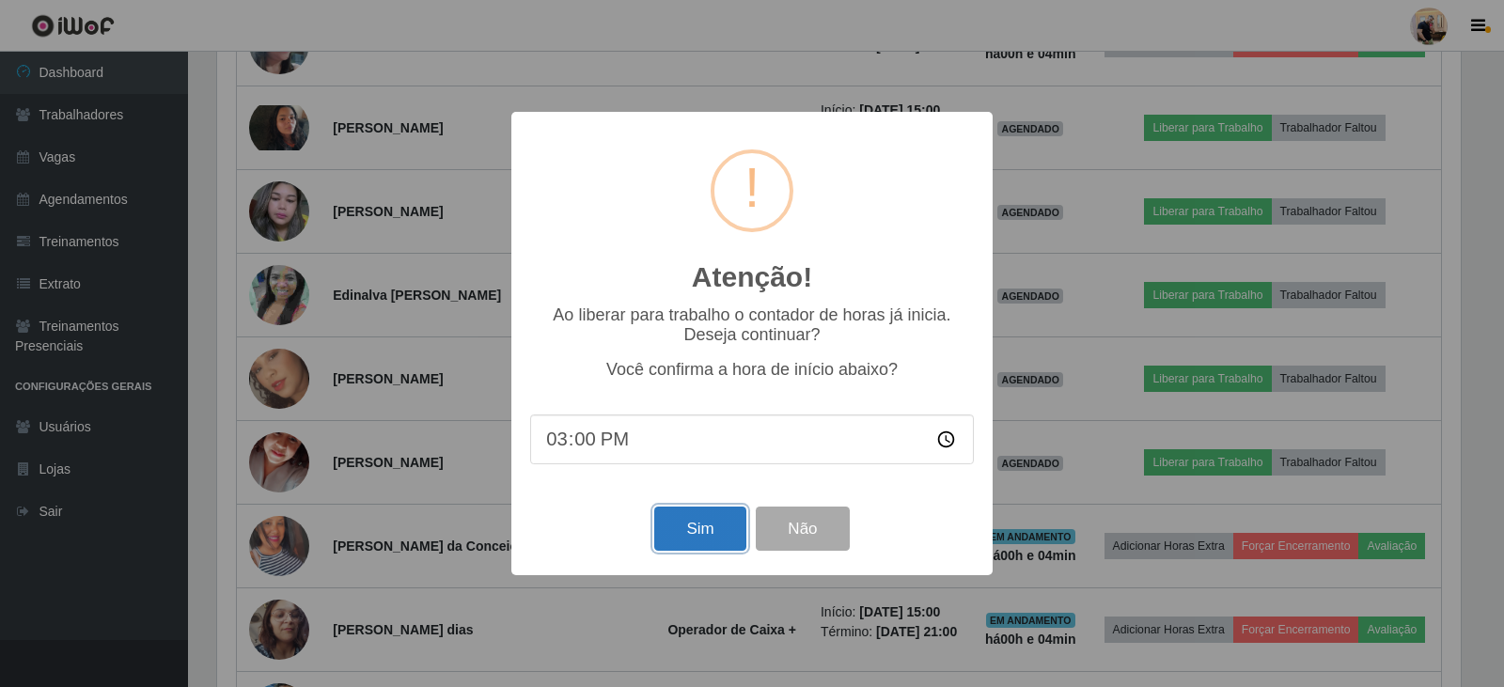
click at [714, 529] on button "Sim" at bounding box center [699, 529] width 91 height 44
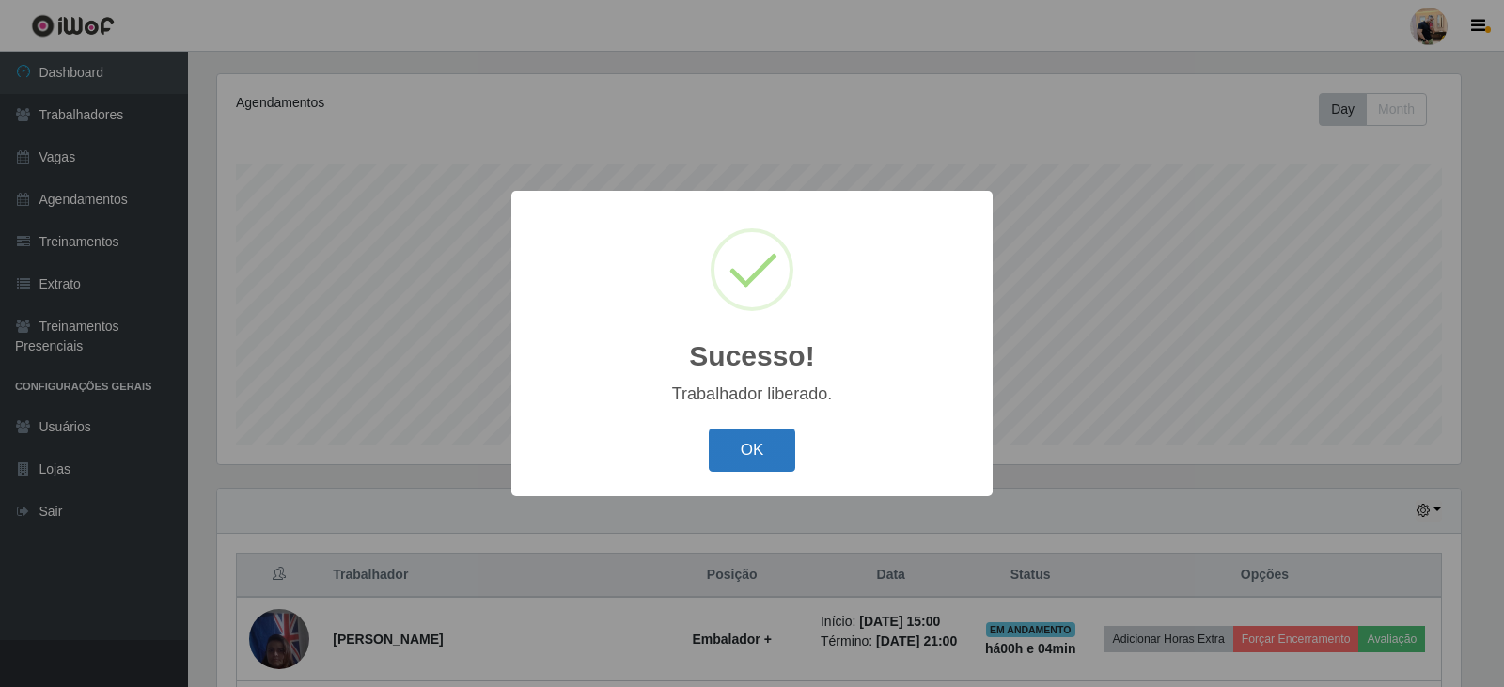
click at [728, 453] on button "OK" at bounding box center [752, 451] width 87 height 44
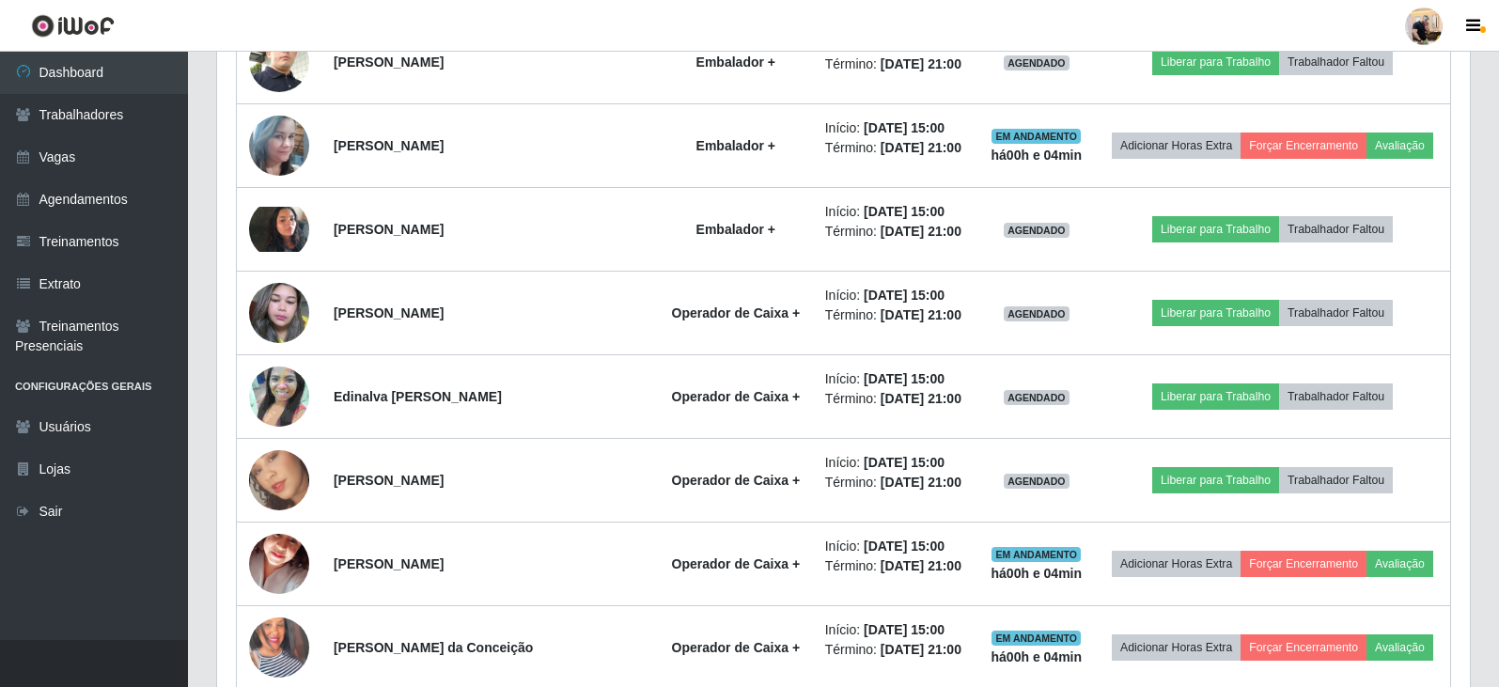
scroll to position [979, 0]
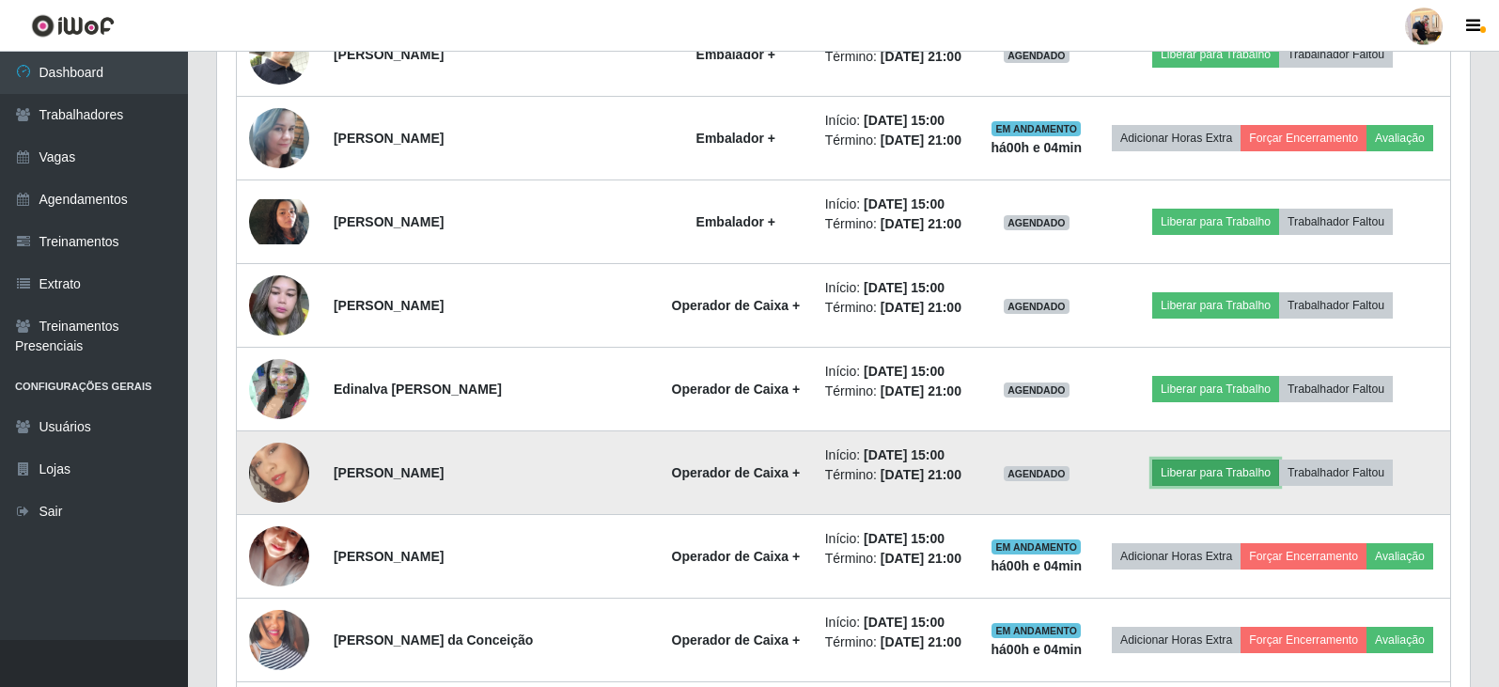
click at [1165, 464] on button "Liberar para Trabalho" at bounding box center [1215, 473] width 127 height 26
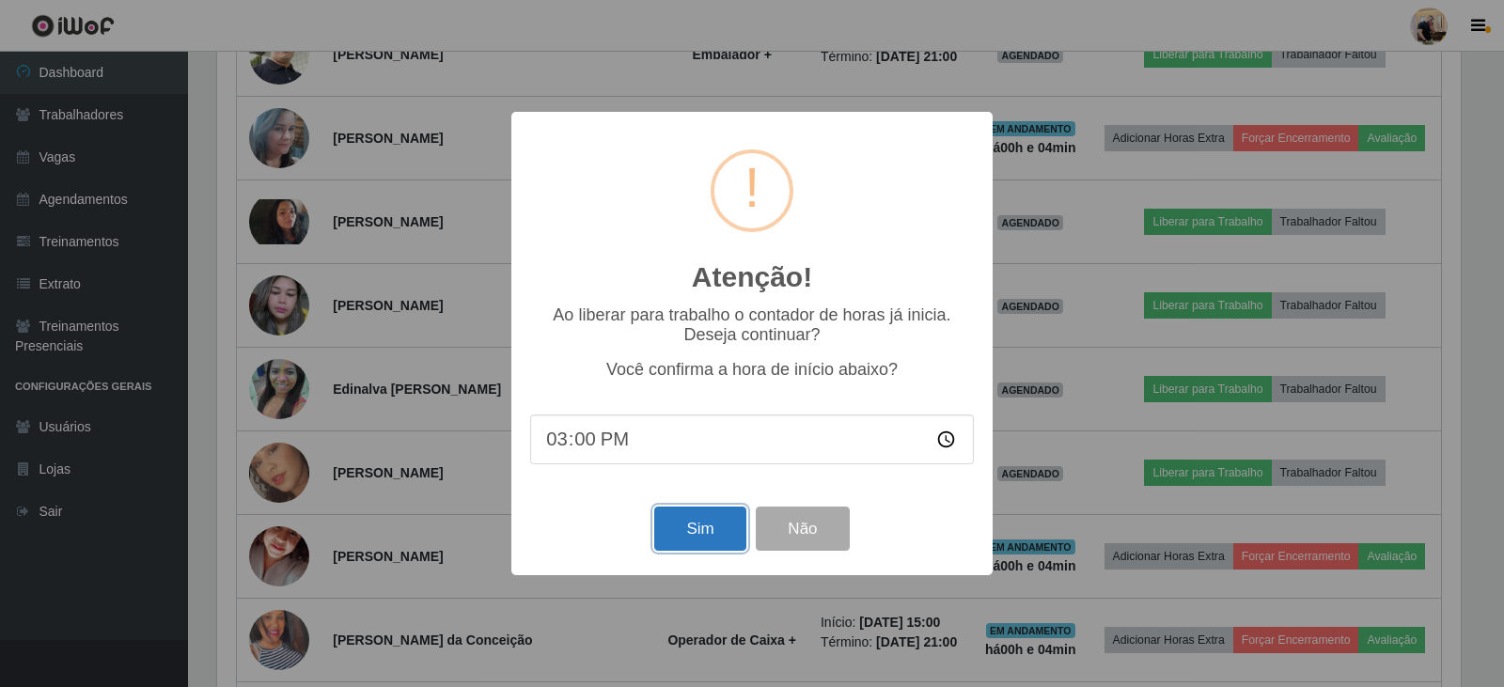
click at [717, 525] on button "Sim" at bounding box center [699, 529] width 91 height 44
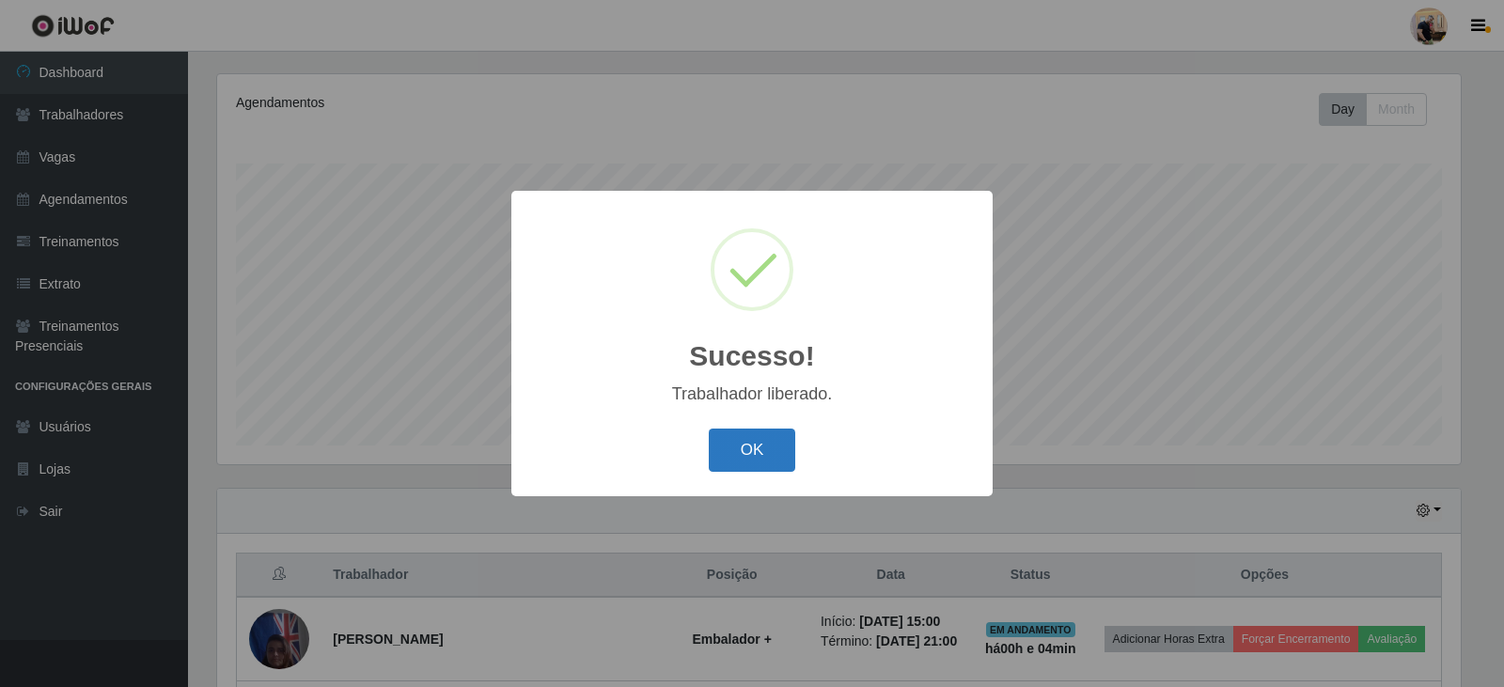
click at [742, 464] on button "OK" at bounding box center [752, 451] width 87 height 44
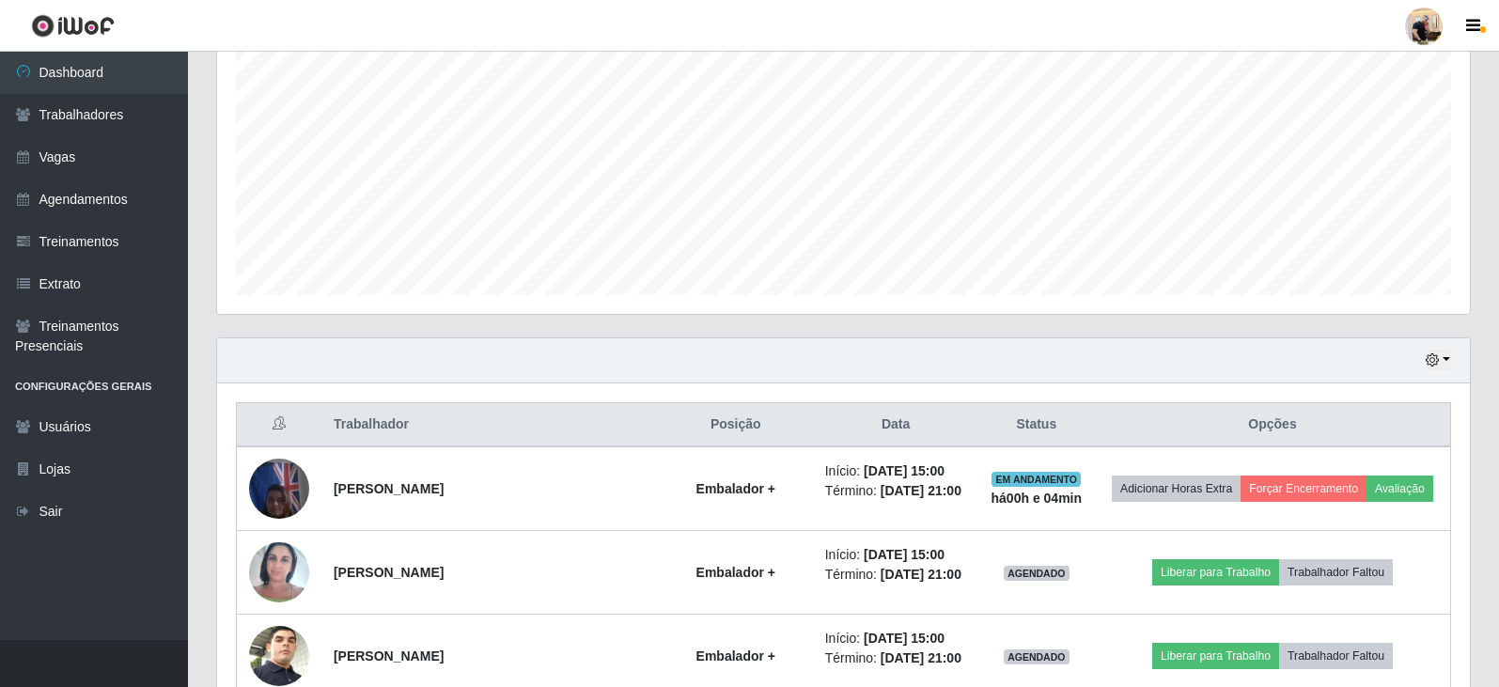
scroll to position [603, 0]
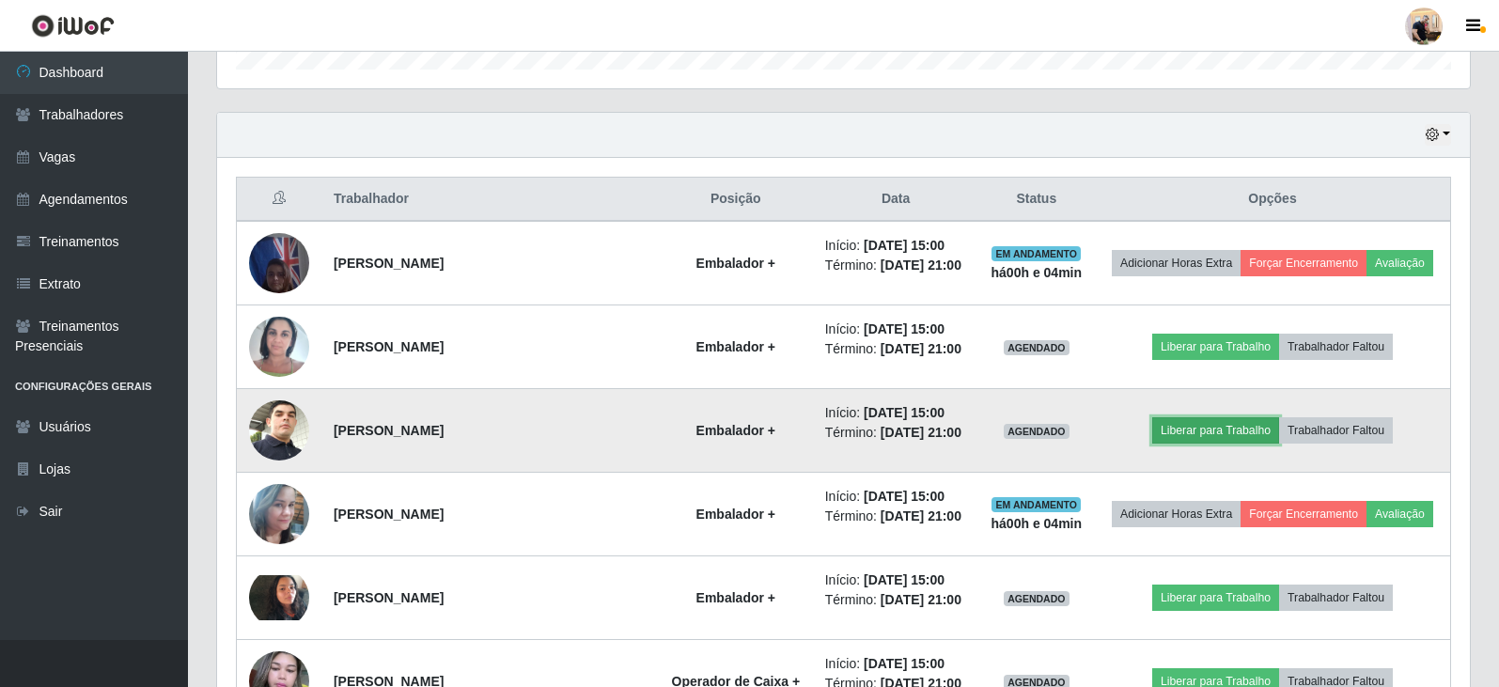
click at [1226, 433] on button "Liberar para Trabalho" at bounding box center [1215, 430] width 127 height 26
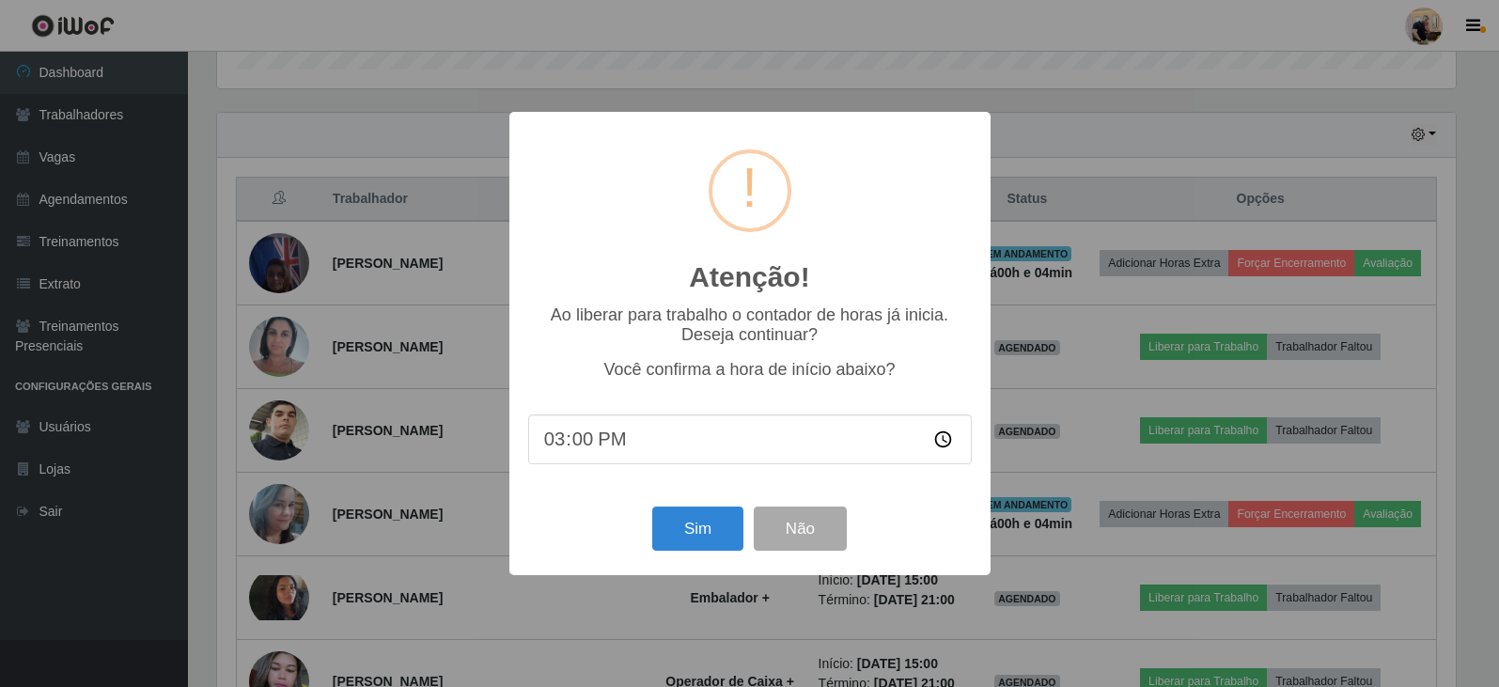
scroll to position [390, 1244]
click at [693, 543] on button "Sim" at bounding box center [699, 529] width 91 height 44
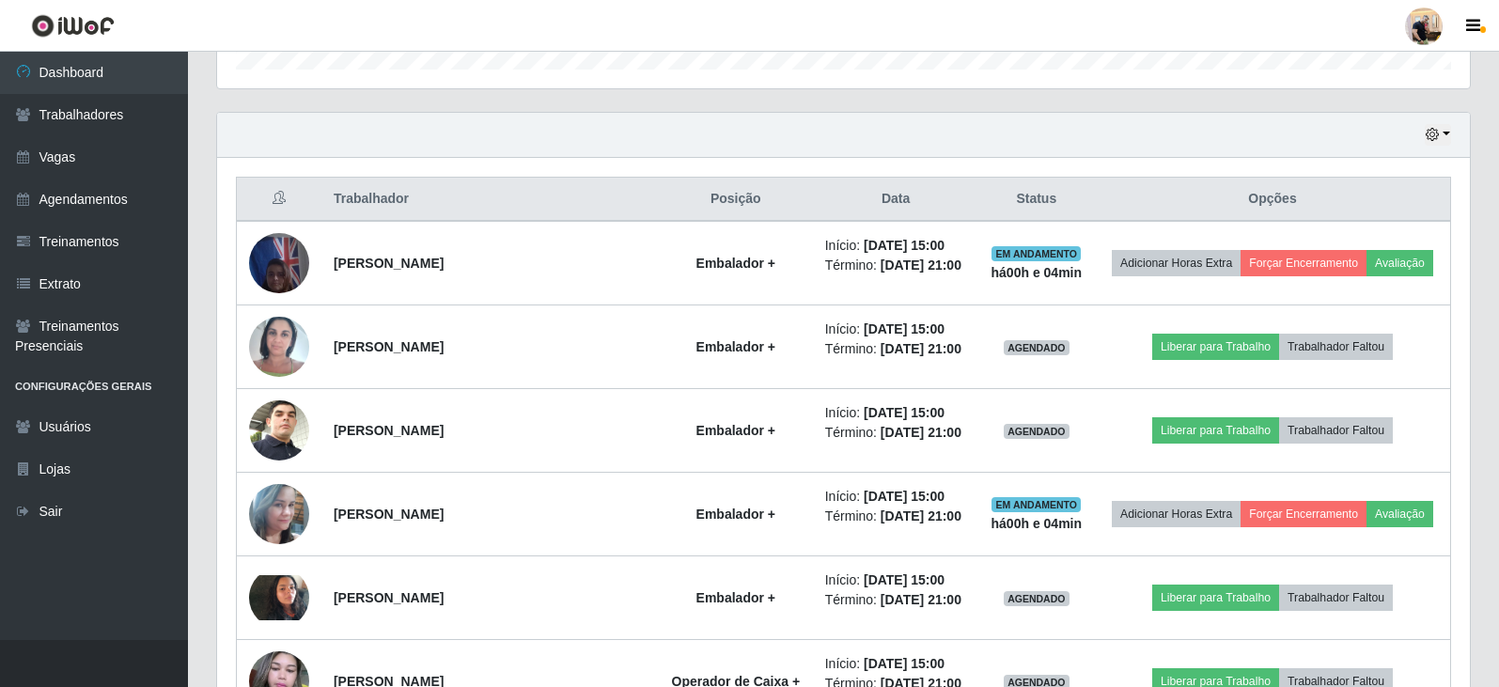
scroll to position [0, 0]
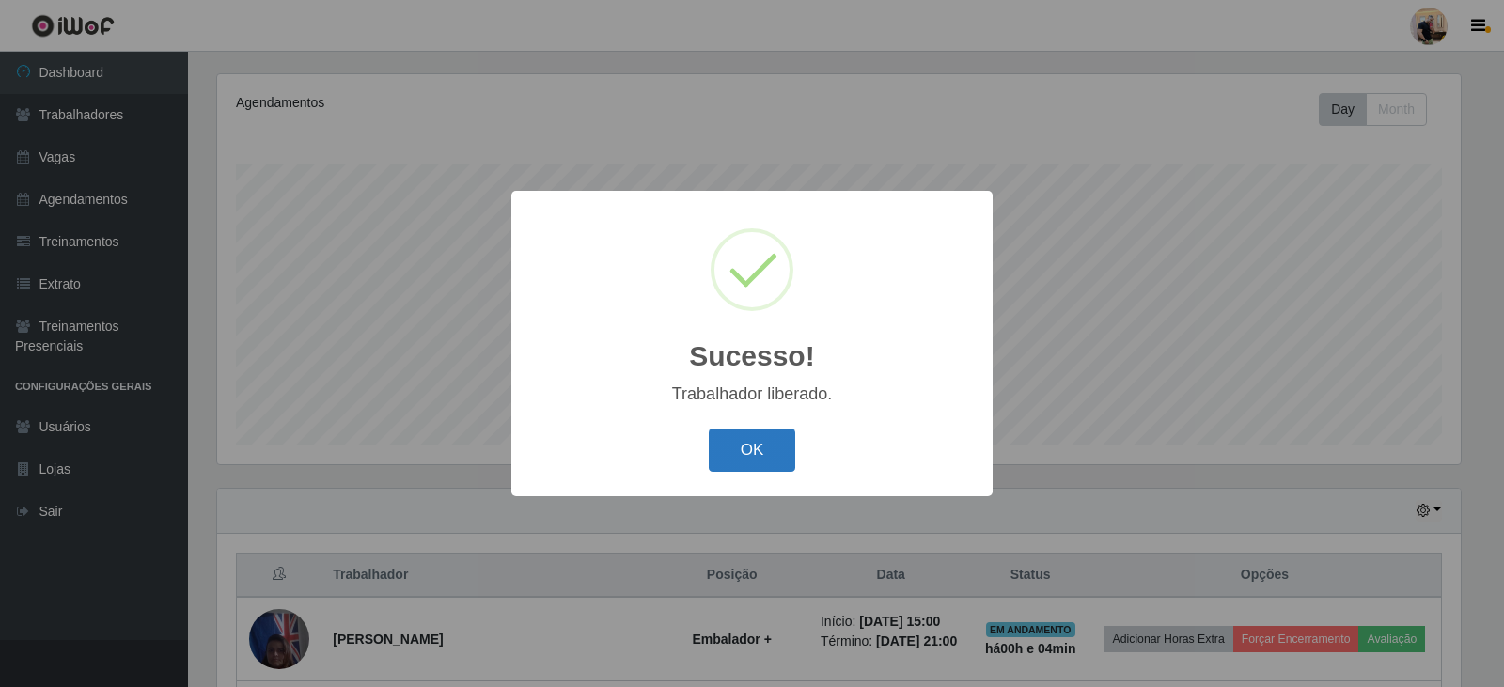
click at [737, 462] on button "OK" at bounding box center [752, 451] width 87 height 44
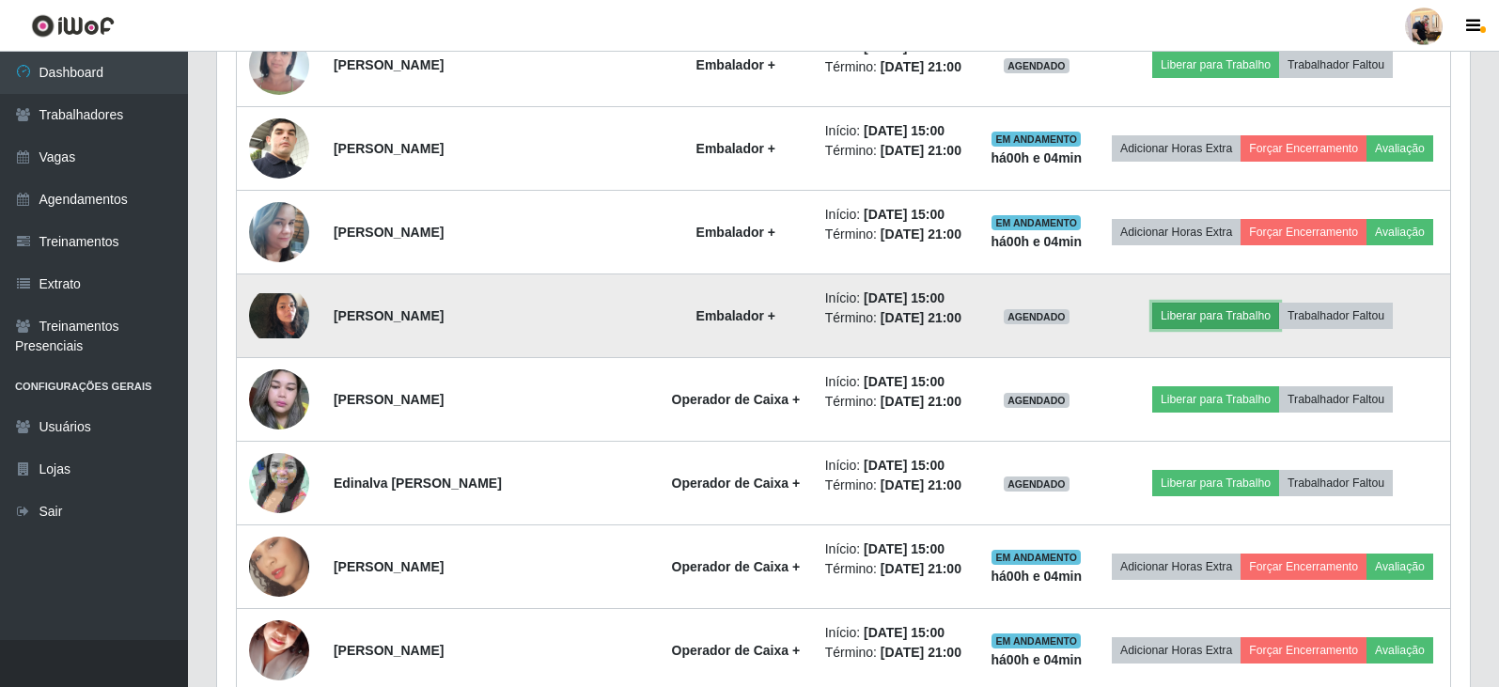
click at [1194, 319] on button "Liberar para Trabalho" at bounding box center [1215, 316] width 127 height 26
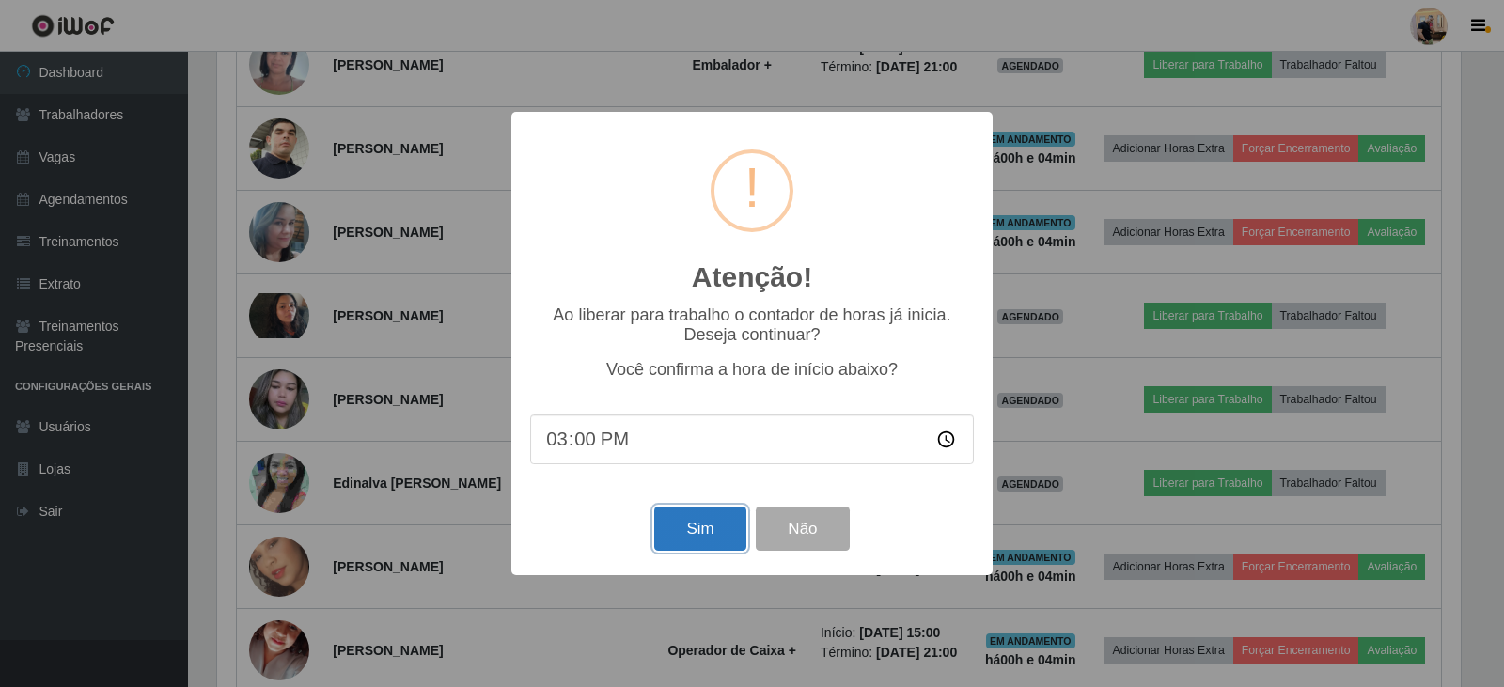
click at [729, 524] on button "Sim" at bounding box center [699, 529] width 91 height 44
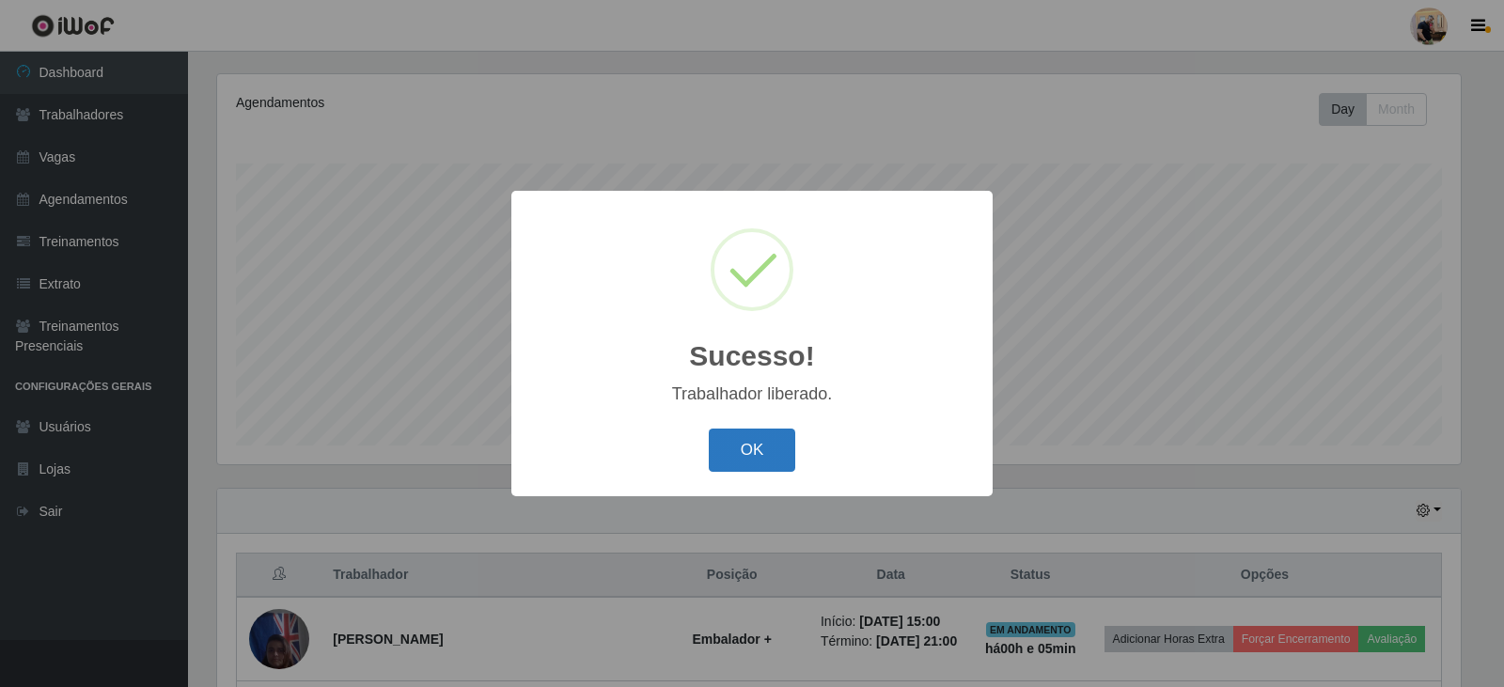
click at [729, 454] on button "OK" at bounding box center [752, 451] width 87 height 44
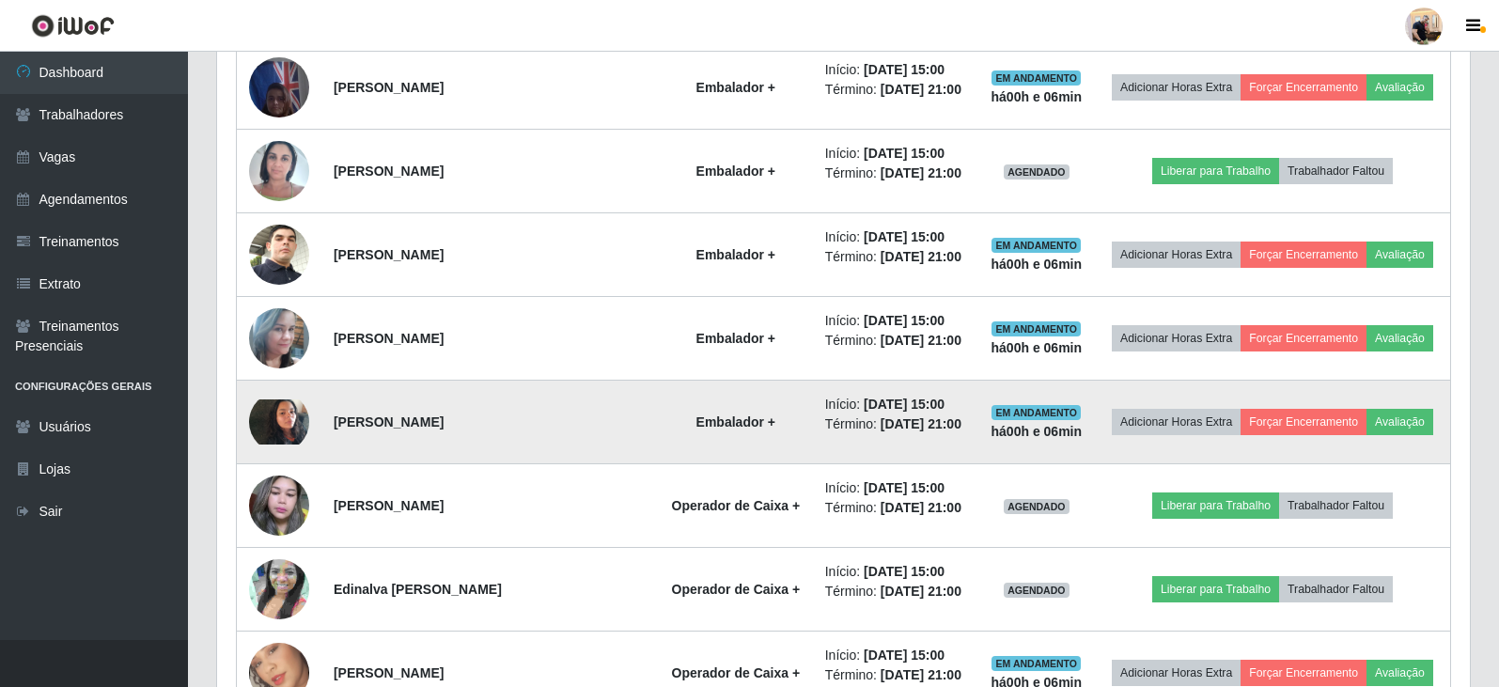
scroll to position [791, 0]
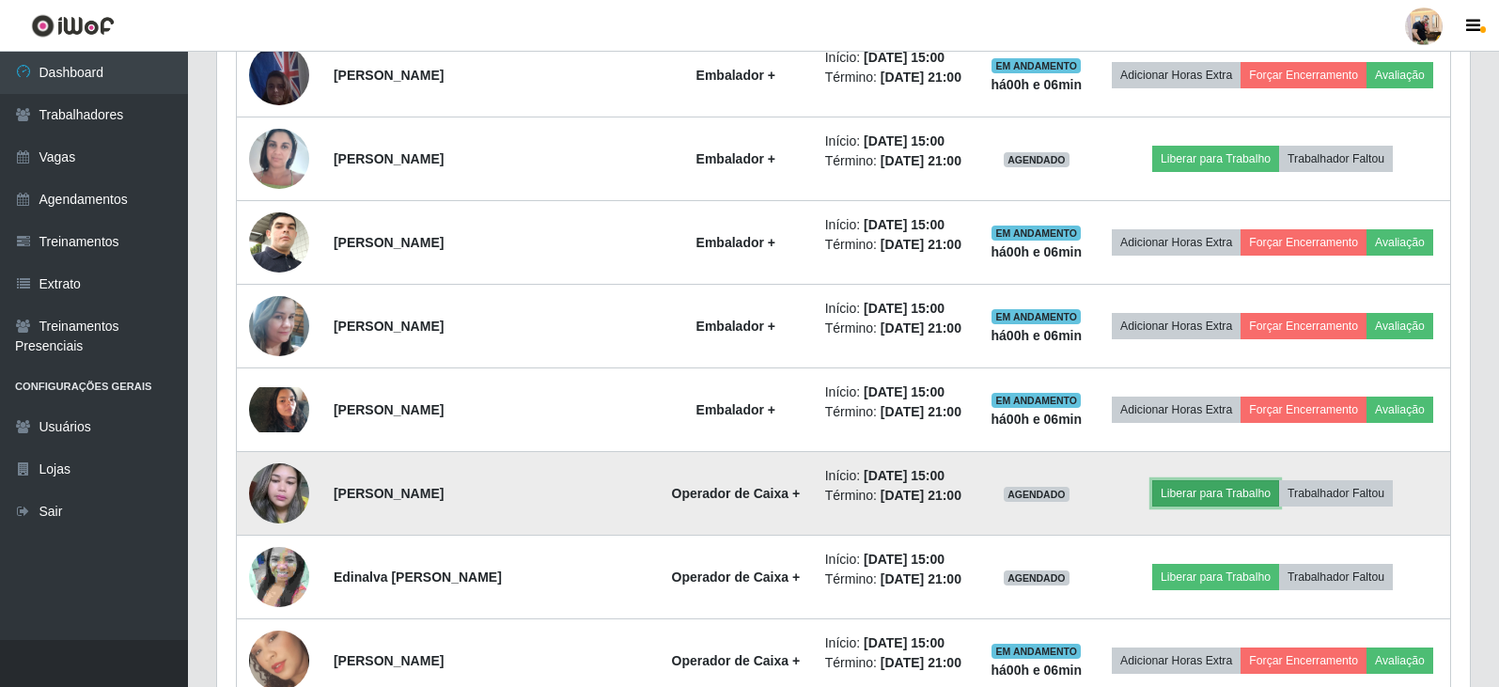
click at [1229, 494] on button "Liberar para Trabalho" at bounding box center [1215, 493] width 127 height 26
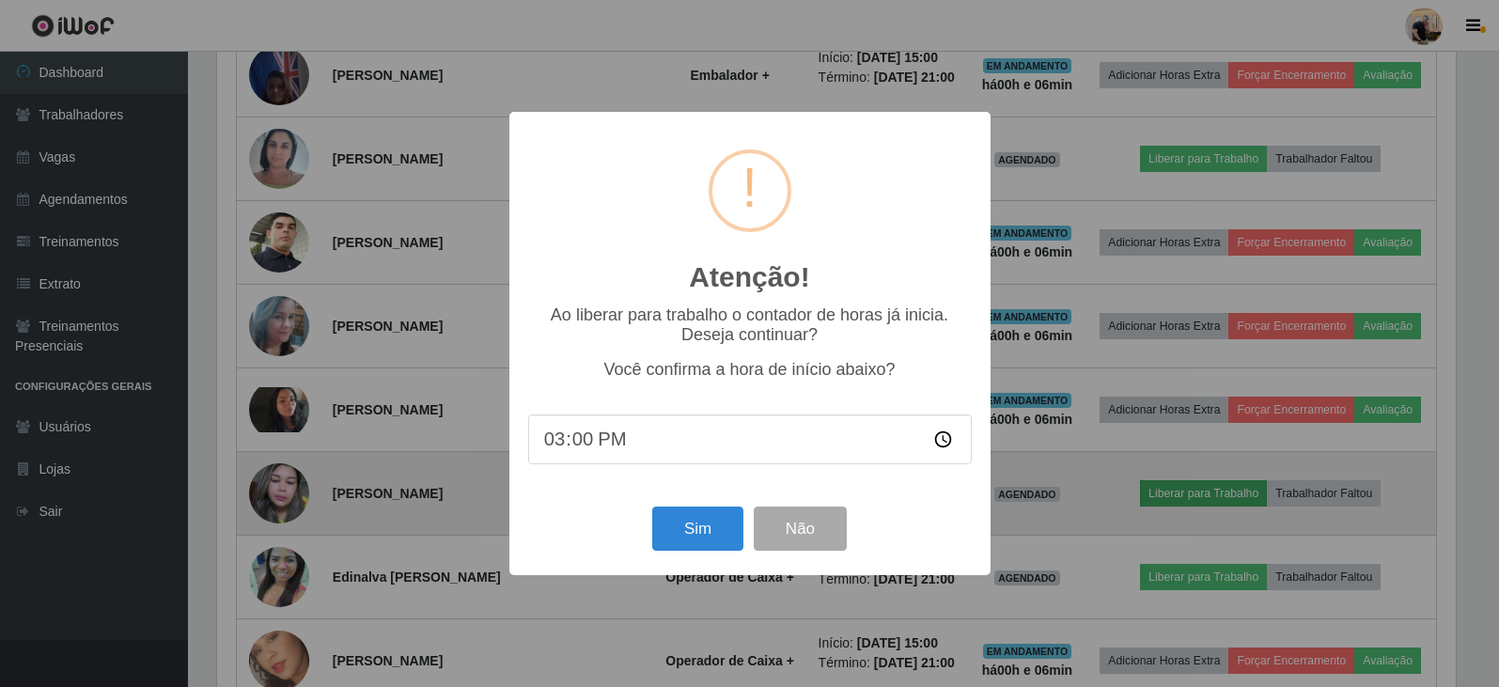
scroll to position [390, 1244]
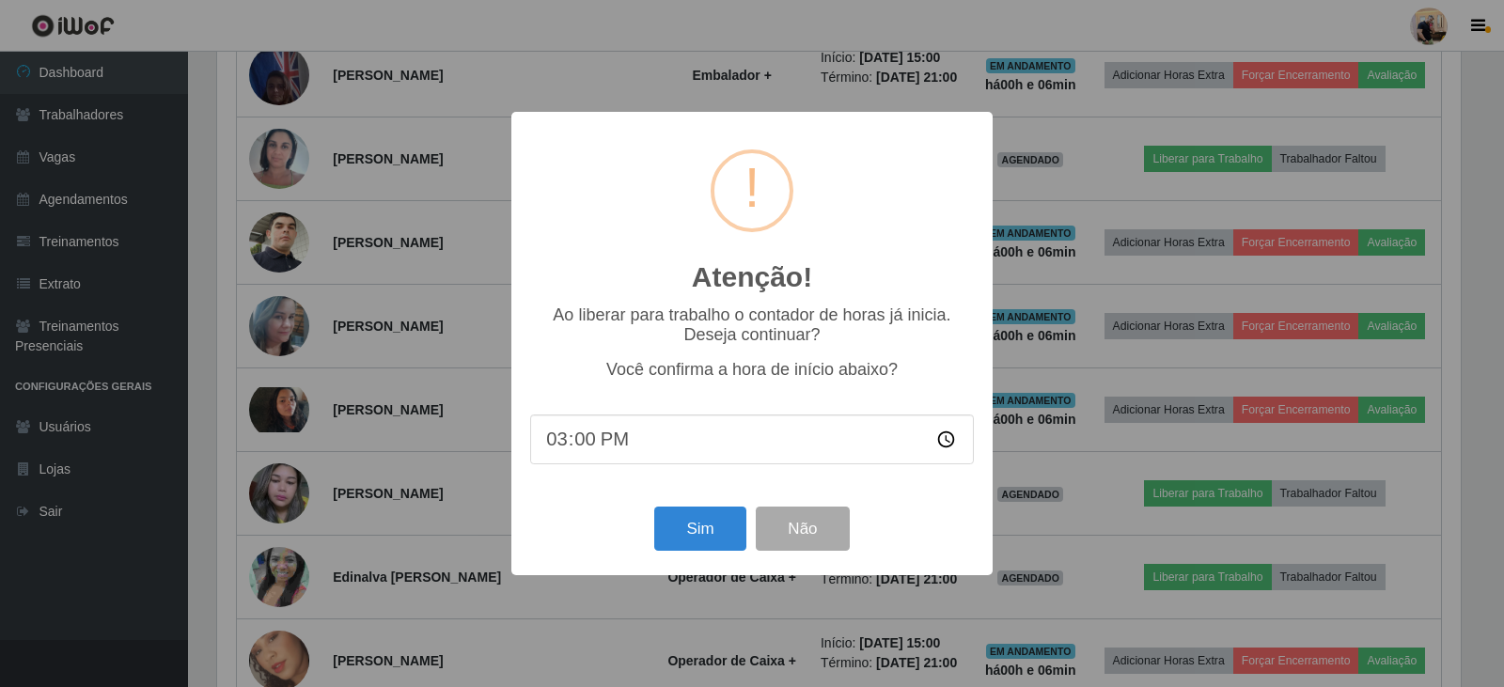
click at [583, 440] on input "15:00" at bounding box center [752, 440] width 444 height 50
type input "15:04"
click at [703, 536] on button "Sim" at bounding box center [699, 529] width 91 height 44
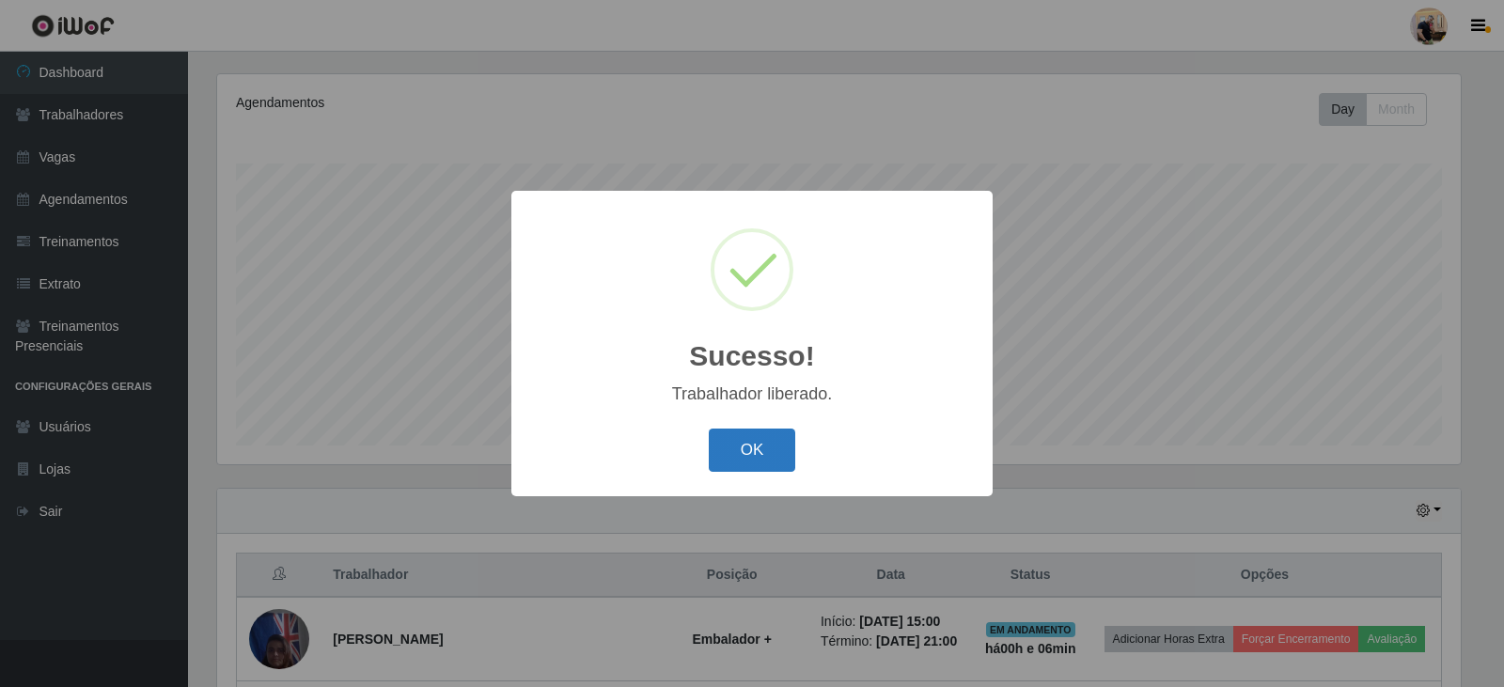
click at [775, 462] on button "OK" at bounding box center [752, 451] width 87 height 44
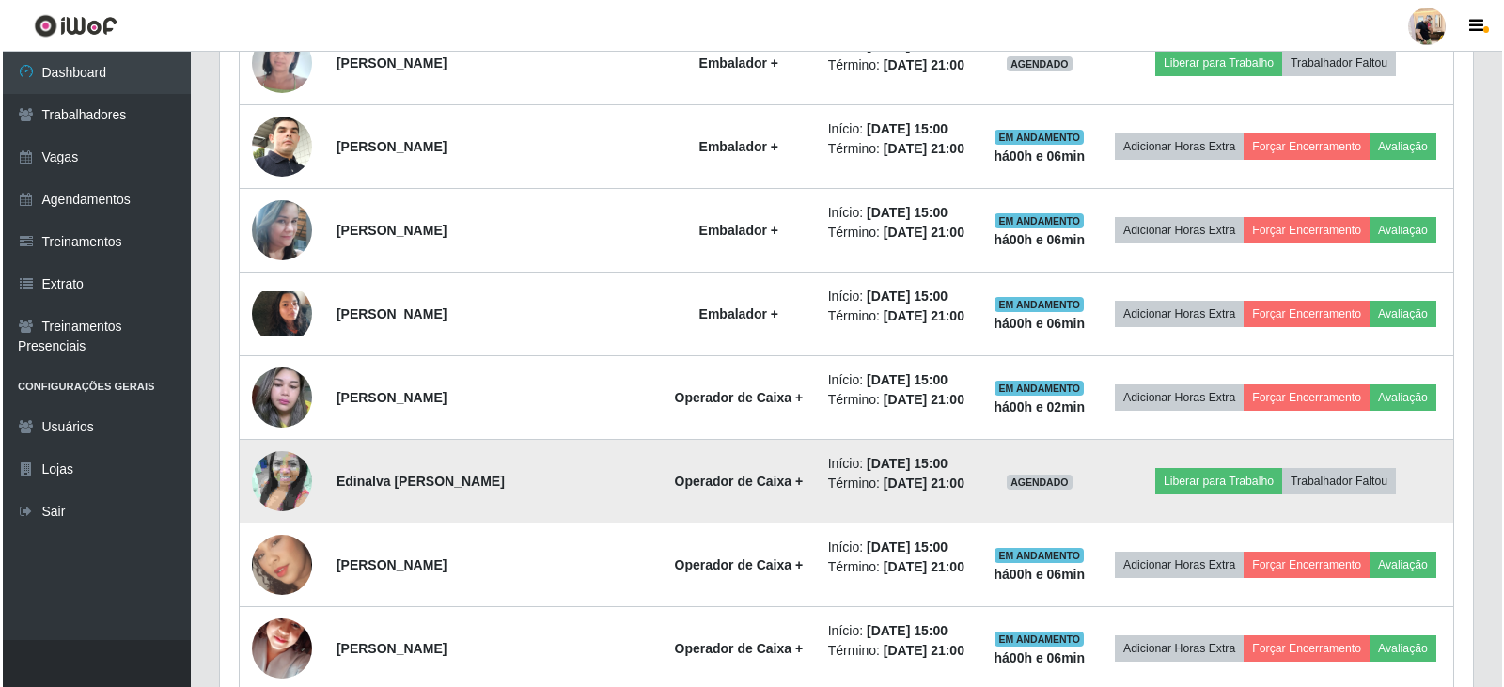
scroll to position [979, 0]
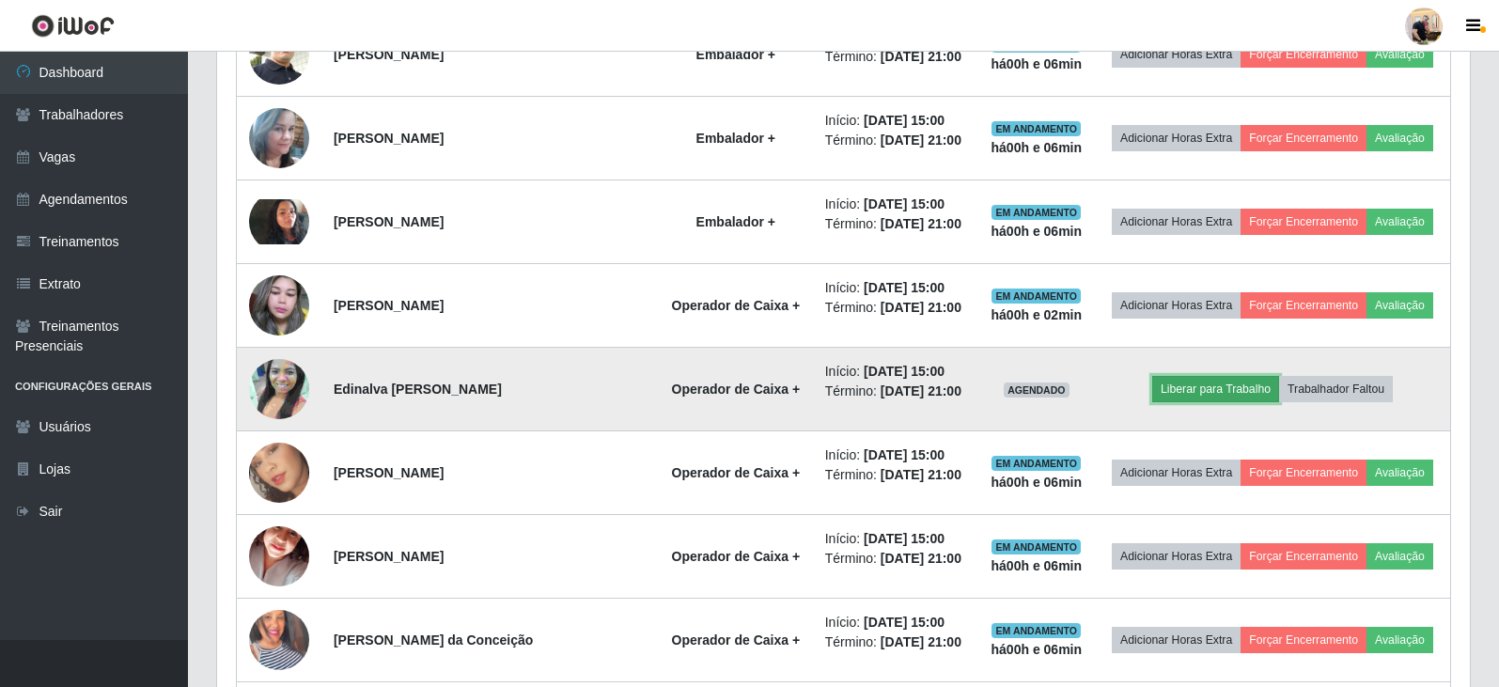
click at [1209, 386] on button "Liberar para Trabalho" at bounding box center [1215, 389] width 127 height 26
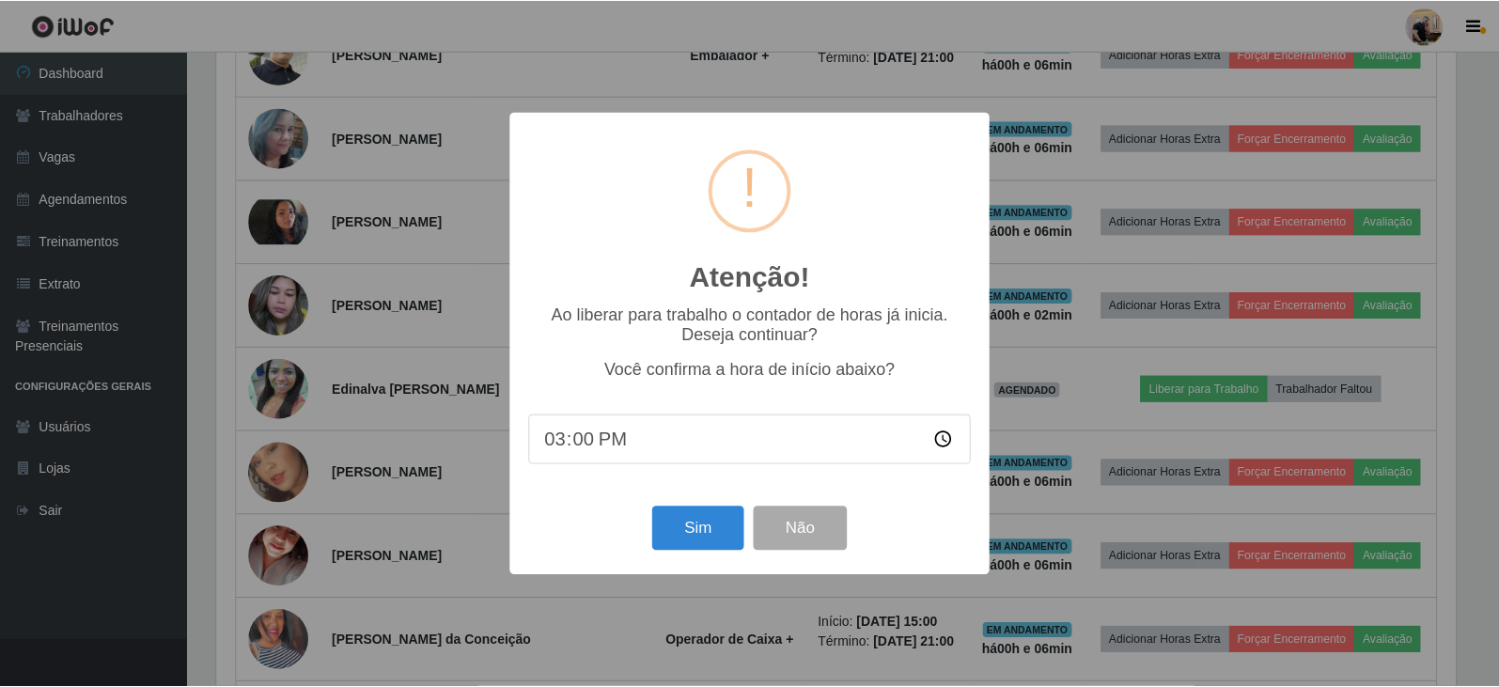
scroll to position [390, 1244]
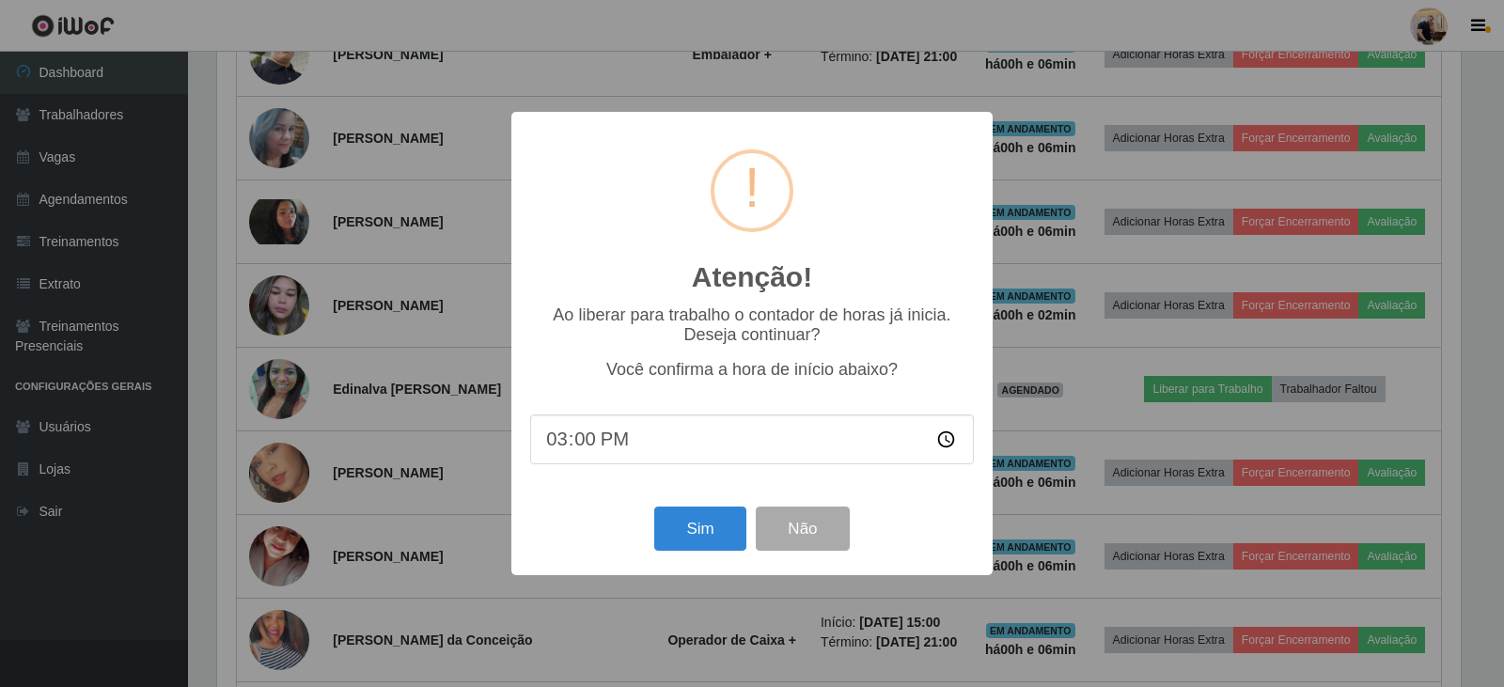
click at [579, 447] on input "15:00" at bounding box center [752, 440] width 444 height 50
type input "15:04"
click at [710, 522] on button "Sim" at bounding box center [699, 529] width 91 height 44
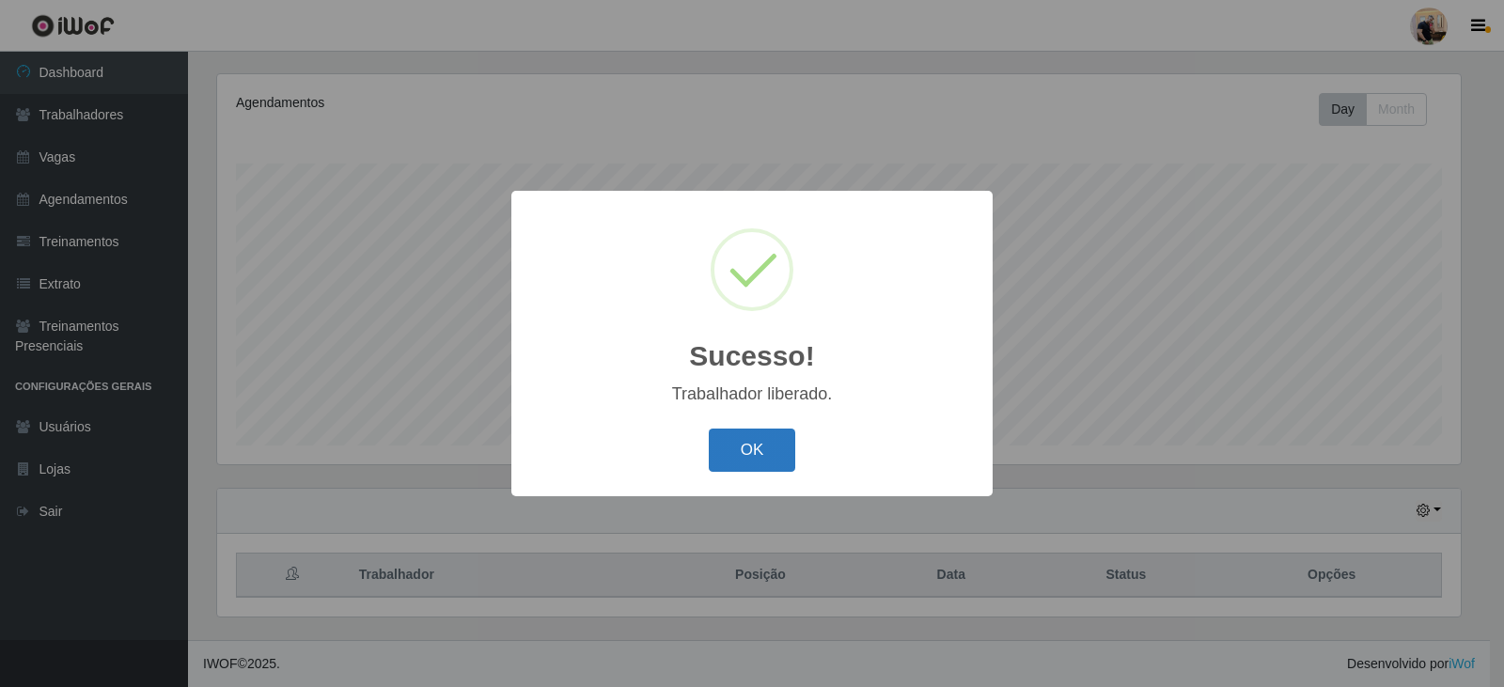
click at [738, 443] on button "OK" at bounding box center [752, 451] width 87 height 44
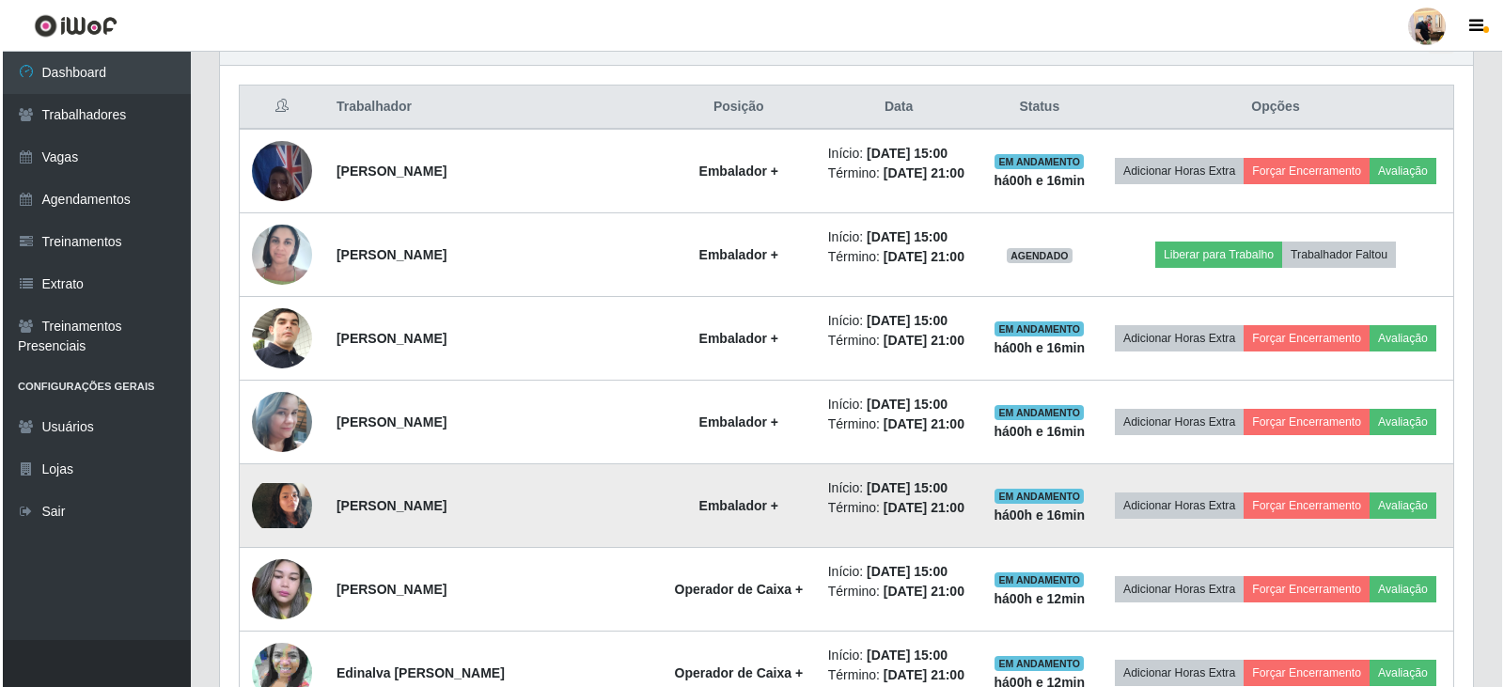
scroll to position [697, 0]
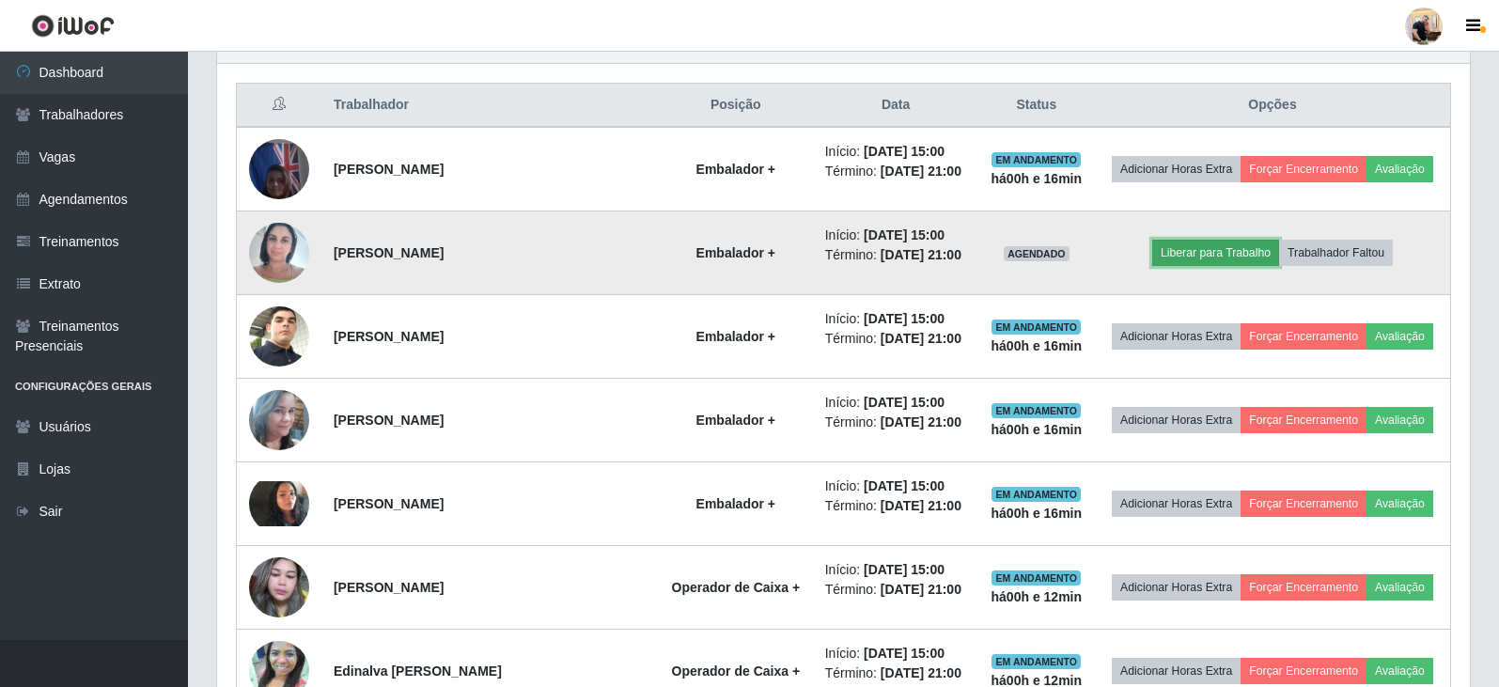
click at [1246, 264] on button "Liberar para Trabalho" at bounding box center [1215, 253] width 127 height 26
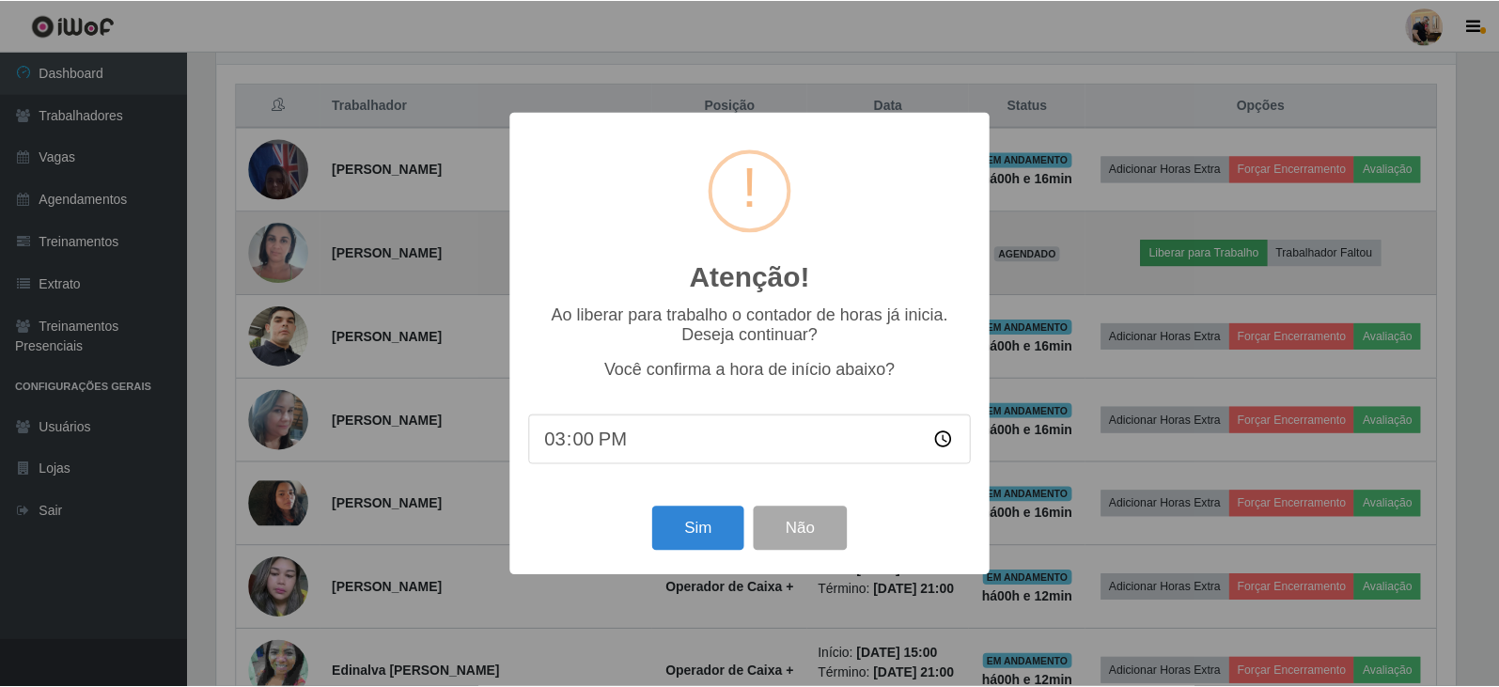
scroll to position [390, 1244]
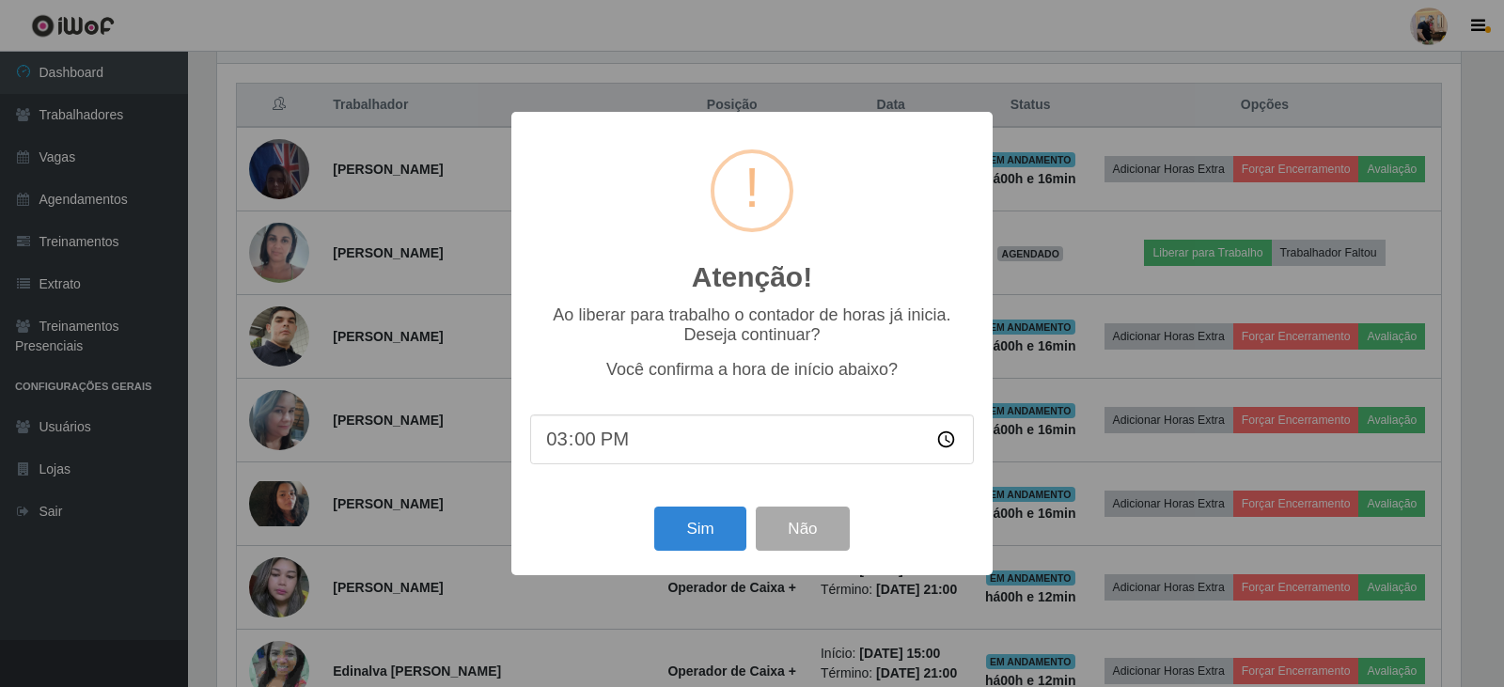
click at [576, 449] on input "15:00" at bounding box center [752, 440] width 444 height 50
type input "15:13"
click at [713, 513] on button "Sim" at bounding box center [699, 529] width 91 height 44
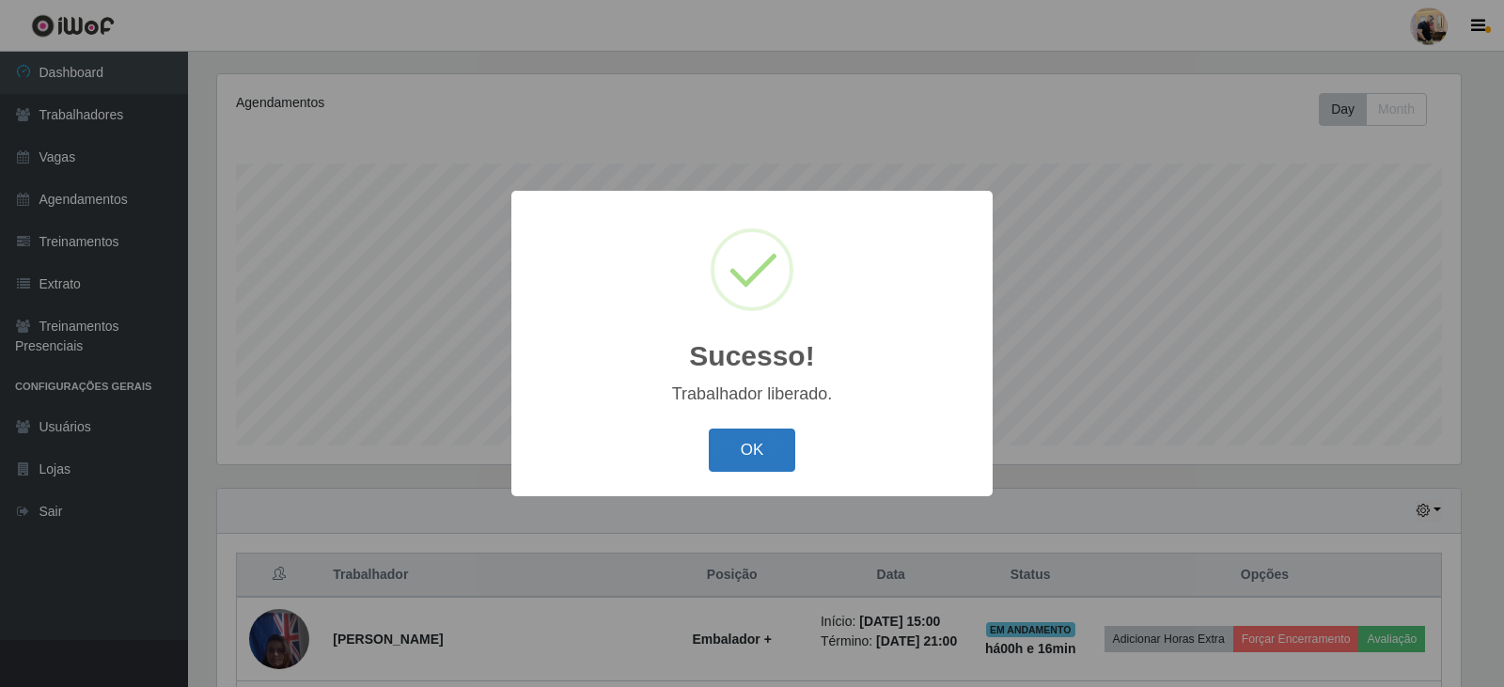
click at [747, 441] on button "OK" at bounding box center [752, 451] width 87 height 44
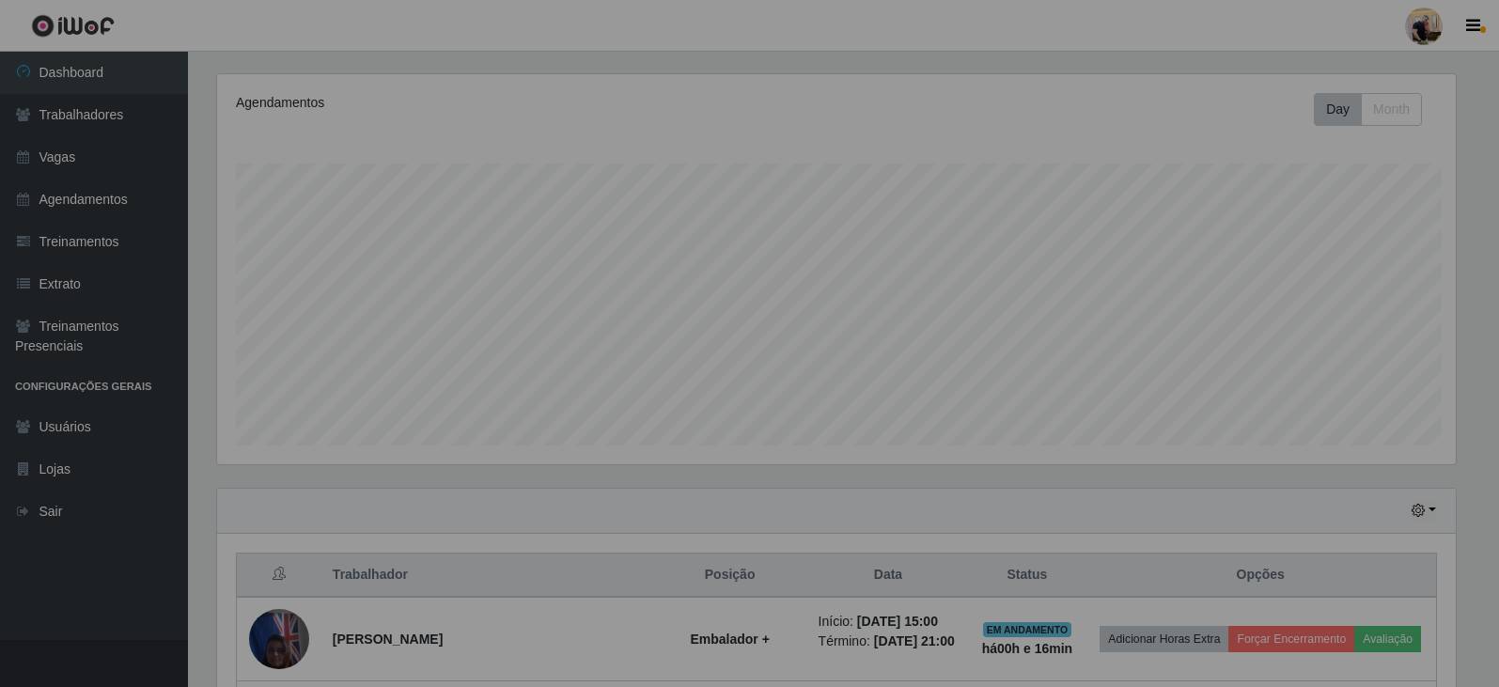
scroll to position [390, 1253]
